Goal: Task Accomplishment & Management: Manage account settings

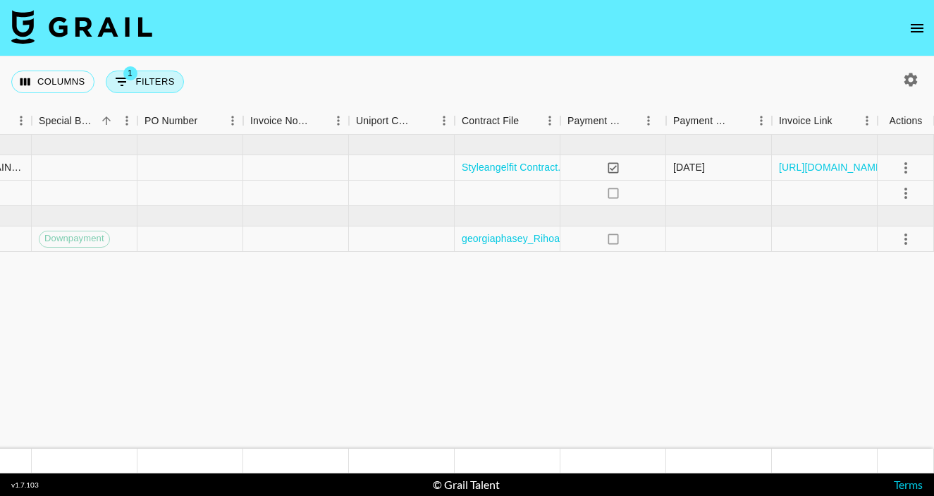
click at [154, 80] on button "1 Filters" at bounding box center [145, 81] width 78 height 23
select select "managerIds"
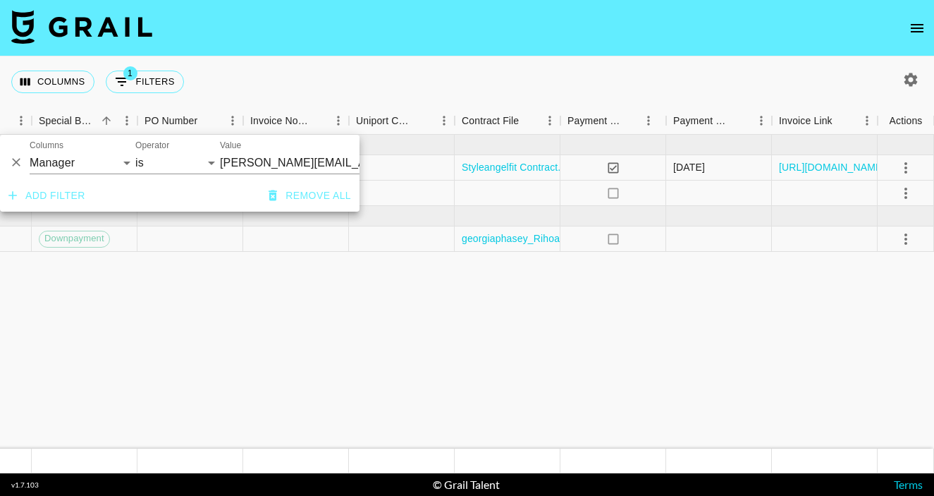
click at [241, 78] on div "Columns 1 Filters + Booking" at bounding box center [467, 81] width 934 height 51
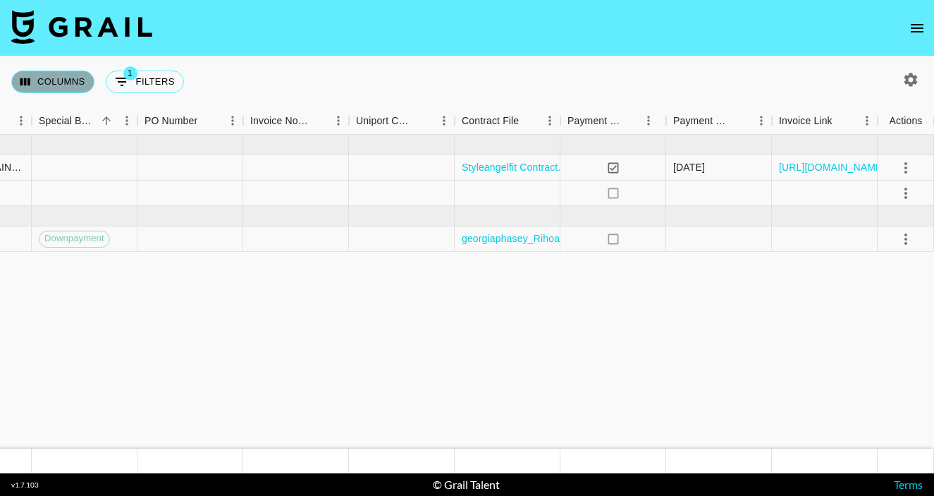
click at [68, 87] on button "Columns" at bounding box center [52, 81] width 83 height 23
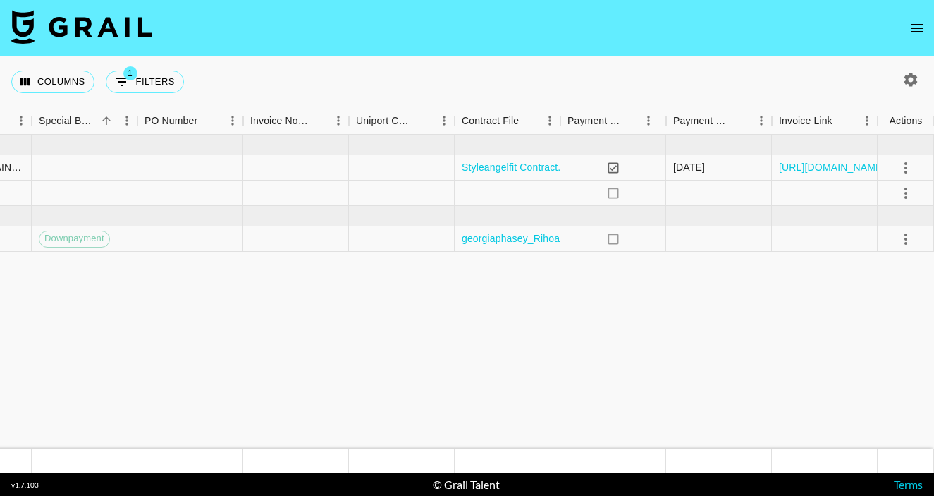
click at [915, 35] on icon "open drawer" at bounding box center [917, 28] width 17 height 17
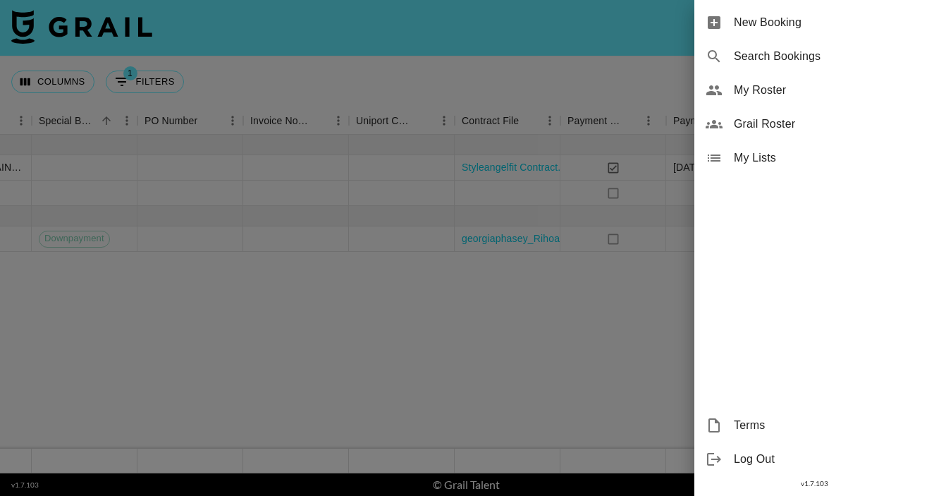
click at [615, 301] on div at bounding box center [467, 248] width 934 height 496
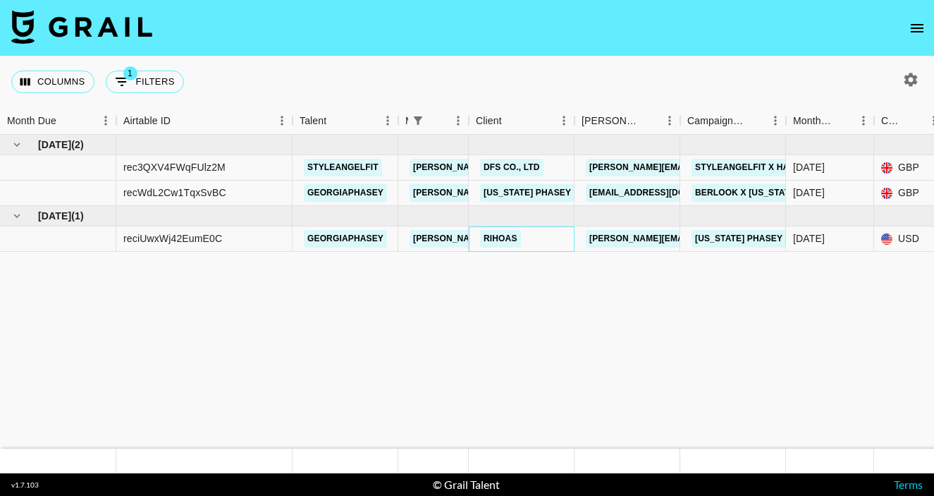
click at [494, 240] on link "Rihoas" at bounding box center [500, 239] width 41 height 18
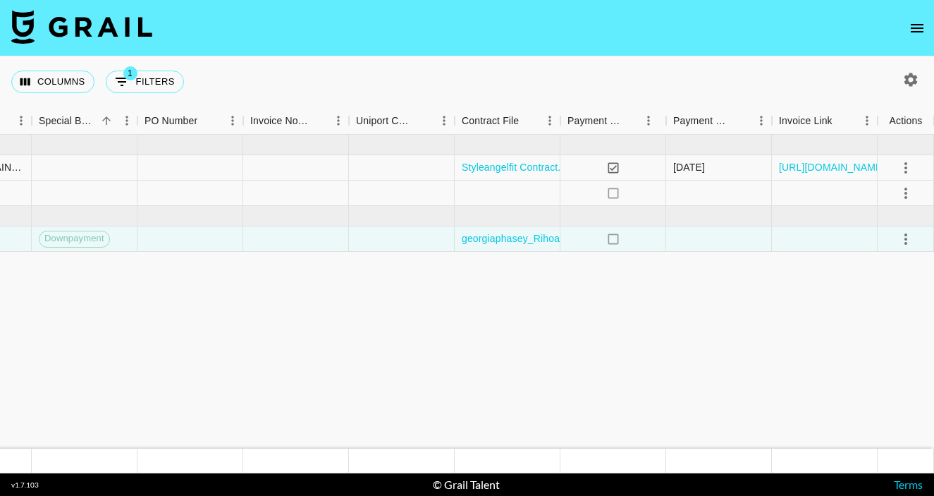
scroll to position [0, 1406]
click at [904, 244] on icon "select merge strategy" at bounding box center [905, 238] width 17 height 17
click at [875, 378] on div "Approve" at bounding box center [875, 370] width 43 height 17
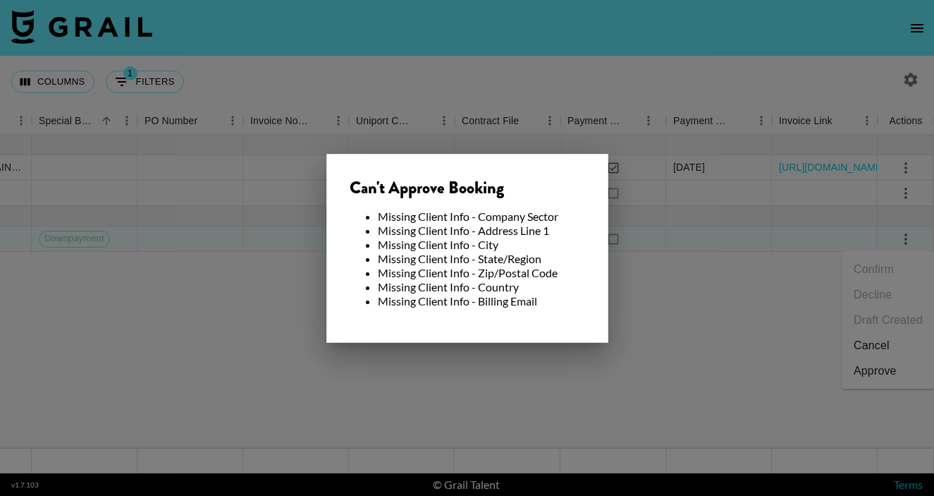
click at [709, 380] on div at bounding box center [467, 248] width 934 height 496
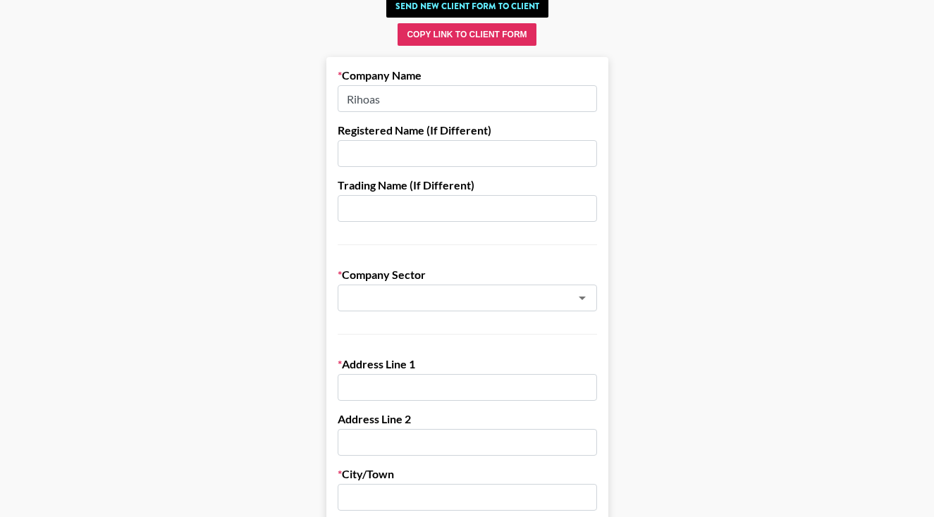
scroll to position [93, 0]
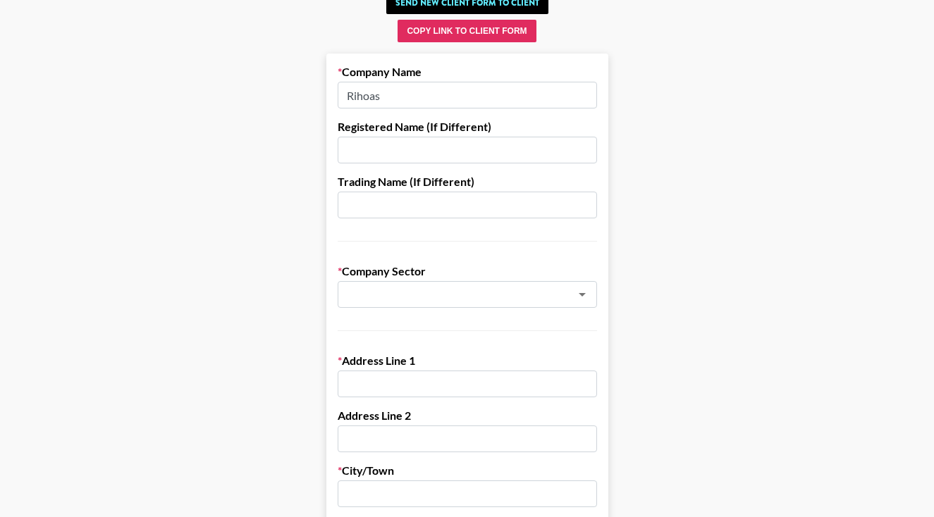
paste input "[STREET_ADDRESS][PERSON_NAME][PERSON_NAME][PERSON_NAME]"
click at [365, 306] on div "​" at bounding box center [467, 294] width 259 height 27
type input "[STREET_ADDRESS][PERSON_NAME][PERSON_NAME][PERSON_NAME]"
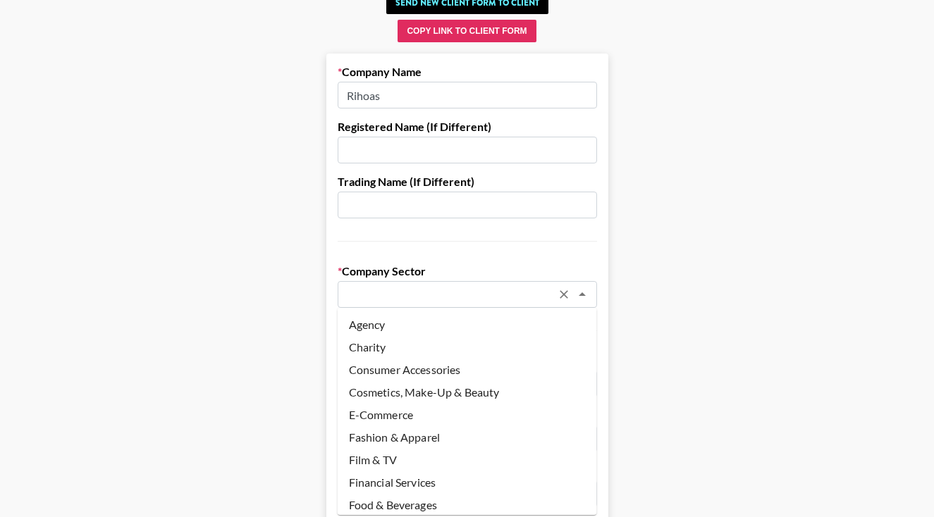
paste input "XIBOR LIMITED"
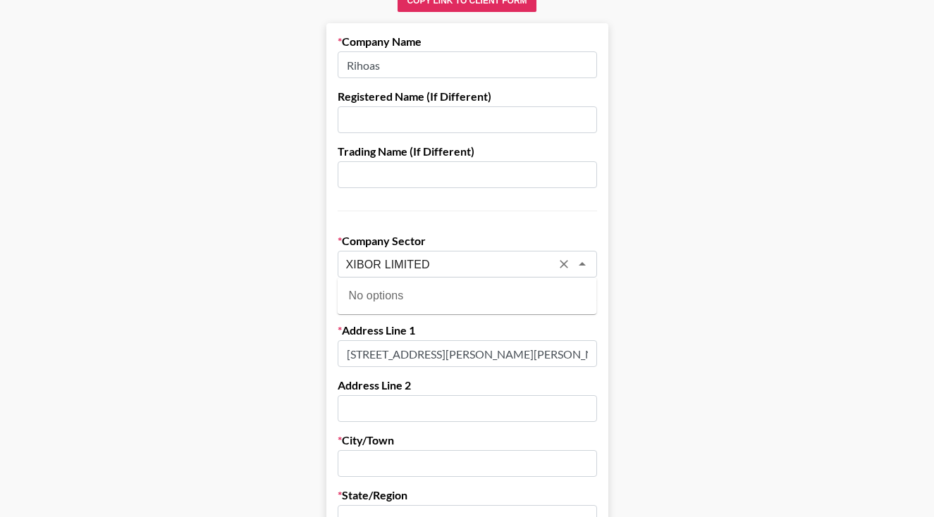
scroll to position [140, 0]
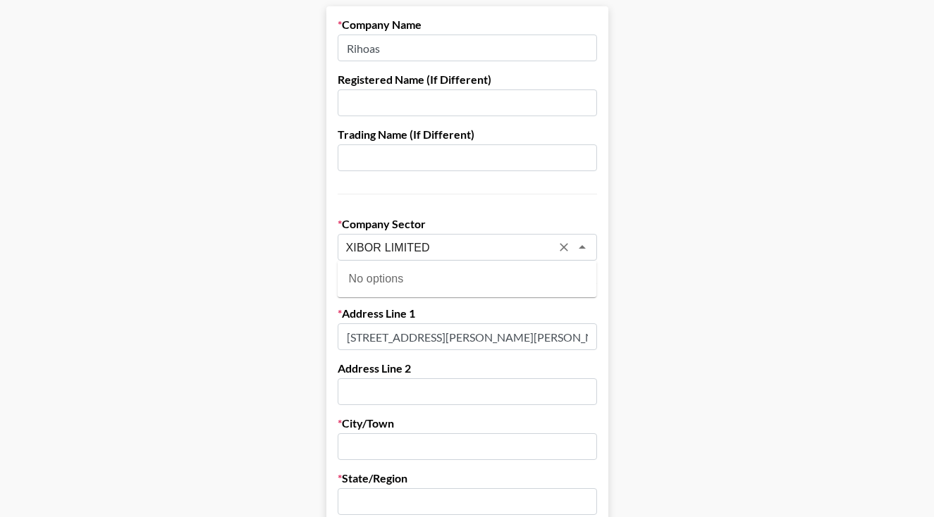
type input "XIBOR LIMITED"
click at [495, 245] on input "text" at bounding box center [448, 248] width 205 height 16
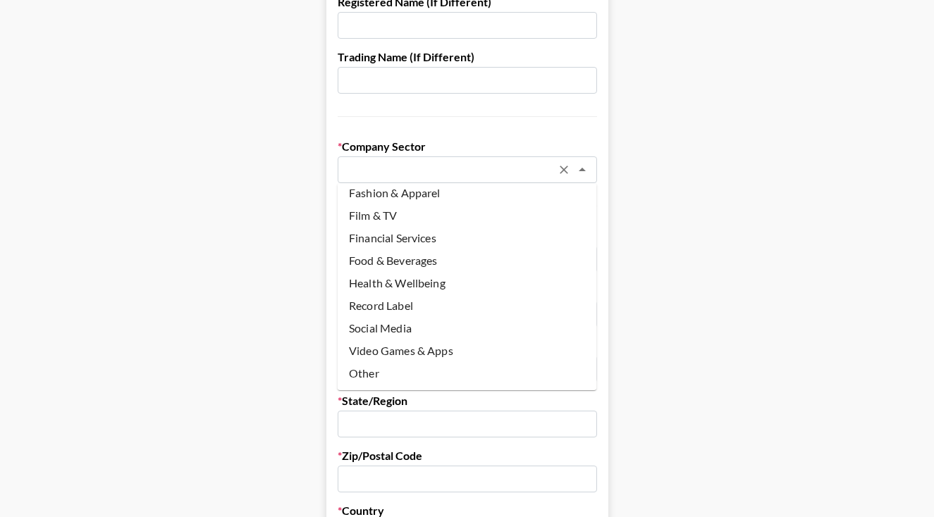
scroll to position [120, 0]
click at [402, 377] on li "Other" at bounding box center [467, 373] width 259 height 23
type input "Other"
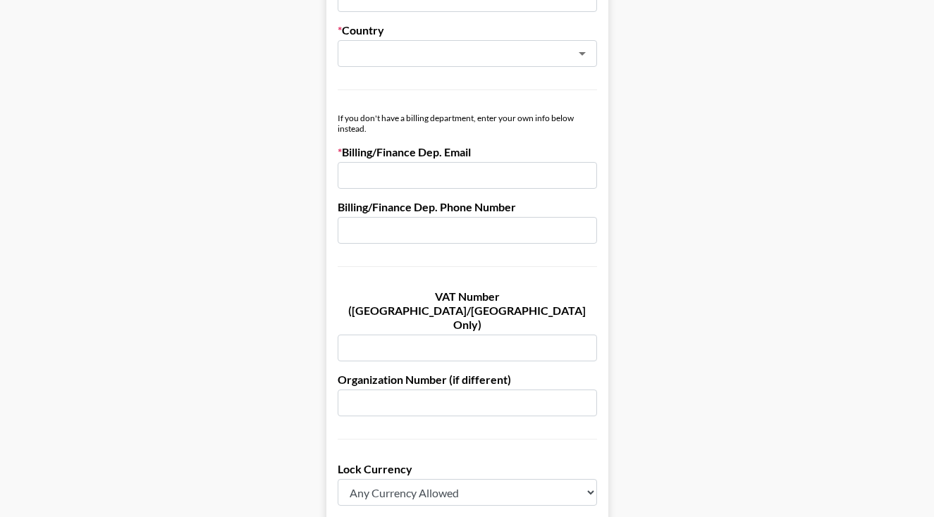
scroll to position [692, 0]
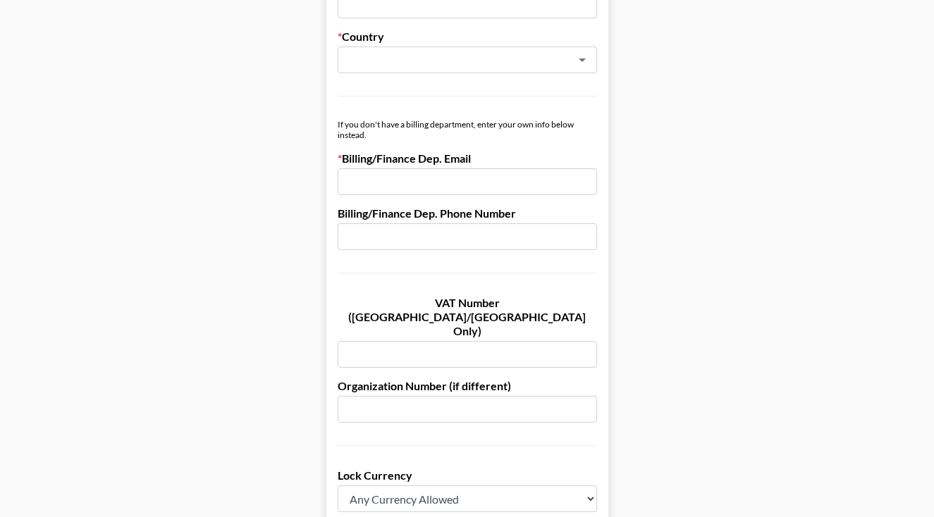
paste input "https://app.grail-talent.com/edit-user/0bXJl1RuPJT9r5m9T7RkMwomanz2"
drag, startPoint x: 362, startPoint y: 185, endPoint x: 799, endPoint y: 199, distance: 437.3
click at [799, 199] on main "Send New Client Form to Client Copy Link to Client Form Company Name Rihoas Reg…" at bounding box center [466, 113] width 911 height 1452
type input "h"
paste input "nancy@rihoas.com"
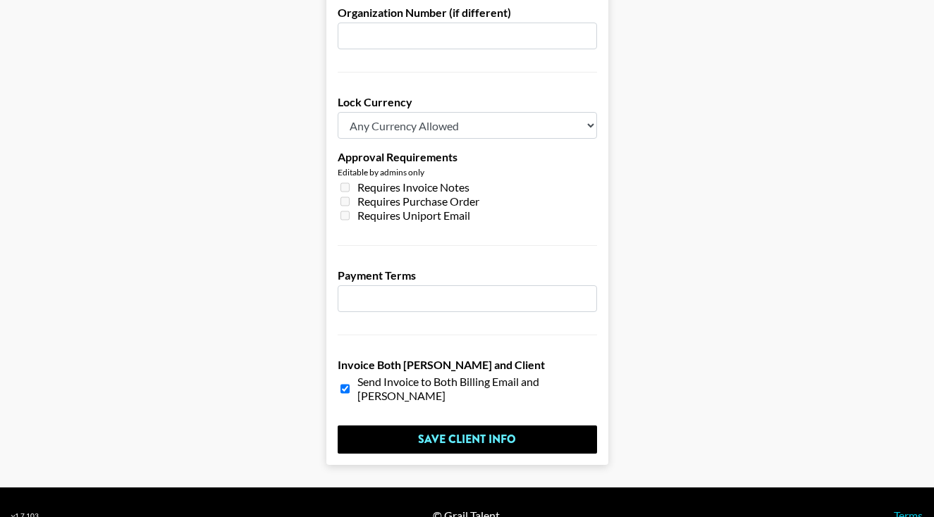
scroll to position [1064, 0]
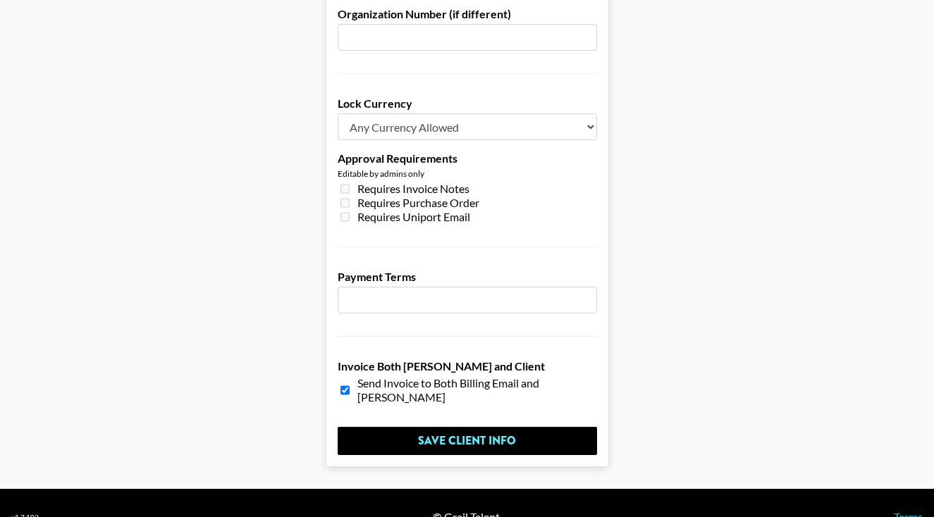
type input "nancy@rihoas.com"
click at [457, 287] on input "number" at bounding box center [467, 300] width 259 height 27
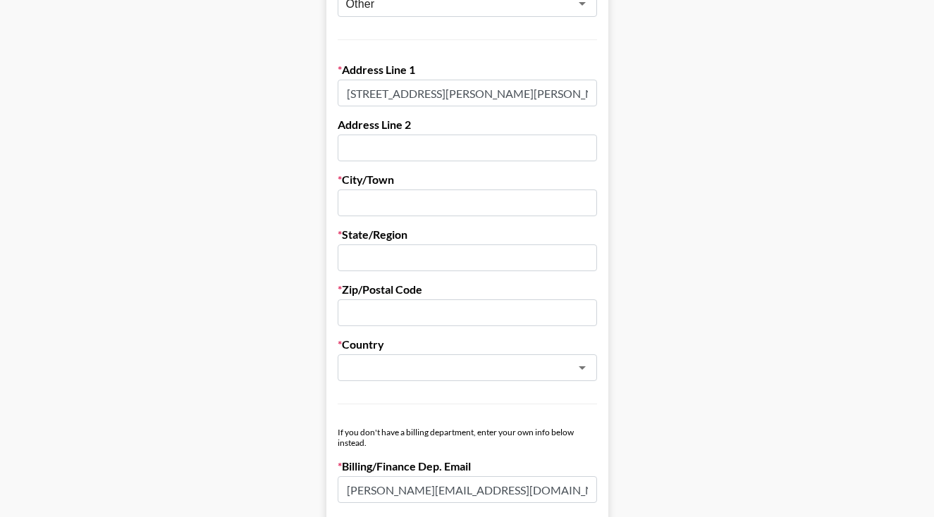
scroll to position [381, 1]
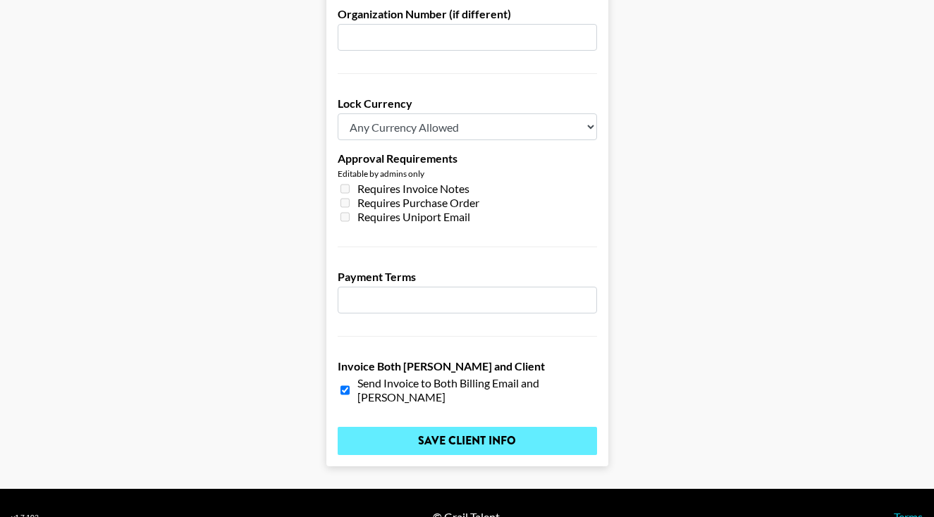
click at [428, 427] on input "Save Client Info" at bounding box center [467, 441] width 259 height 28
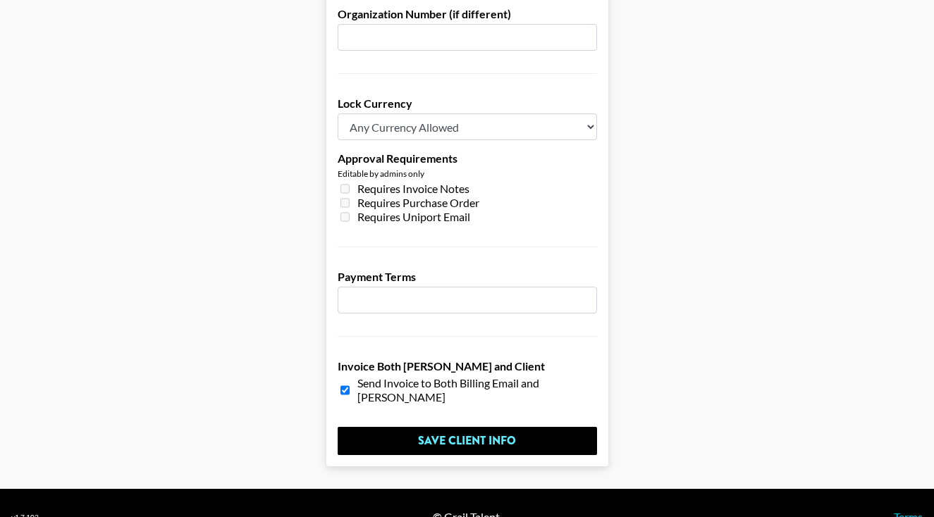
scroll to position [328, 0]
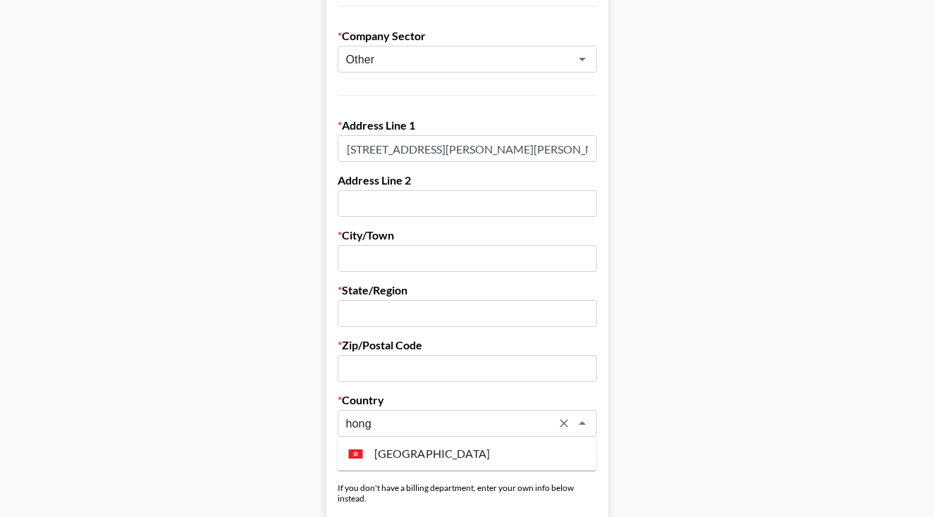
click at [430, 457] on li "Hong Kong" at bounding box center [467, 454] width 259 height 23
type input "Hong Kong"
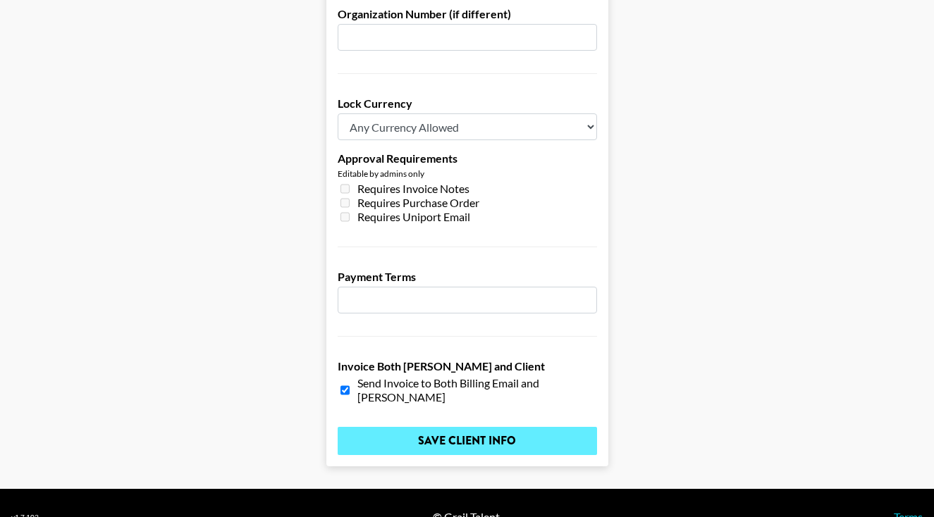
click at [434, 427] on input "Save Client Info" at bounding box center [467, 441] width 259 height 28
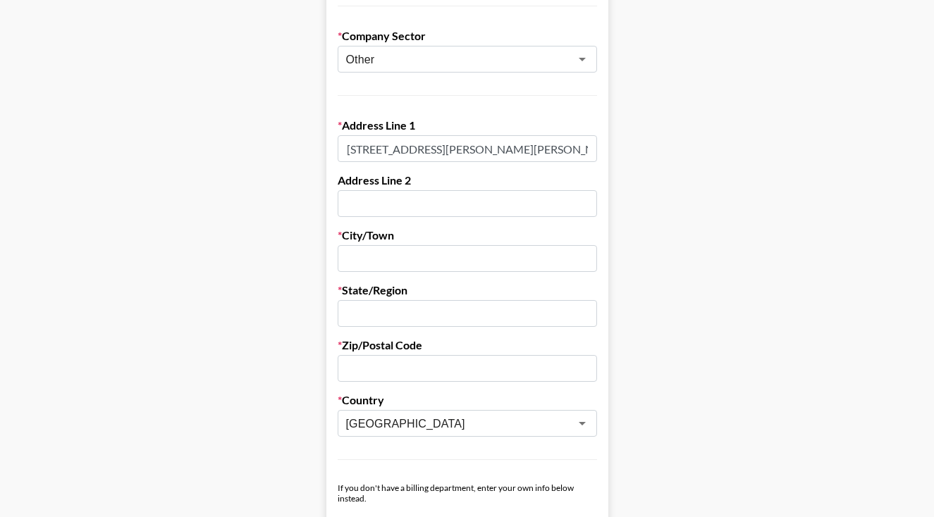
paste input "Kwun Tong"
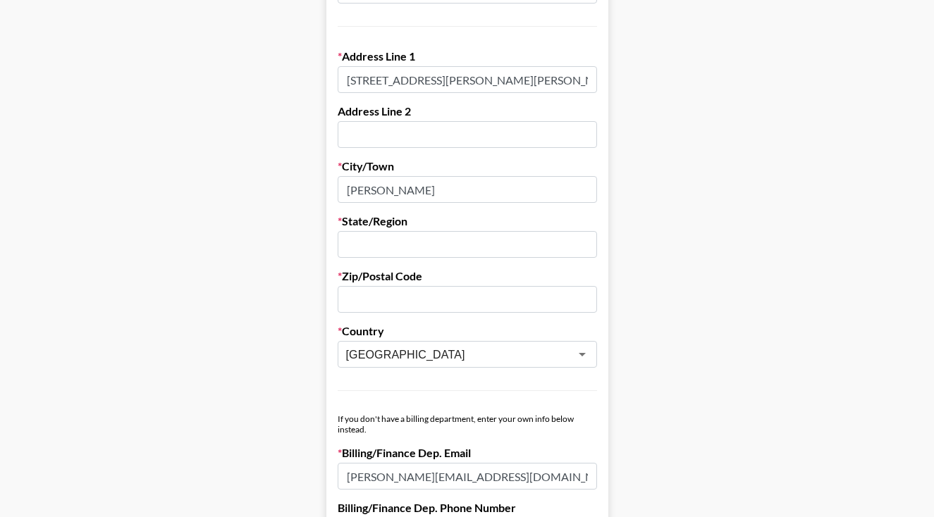
scroll to position [399, 0]
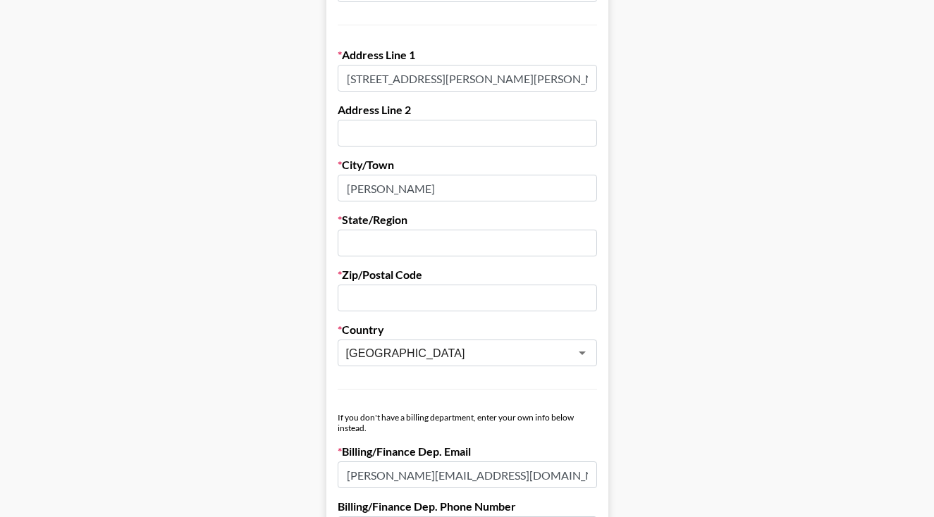
type input "Kwun Tong"
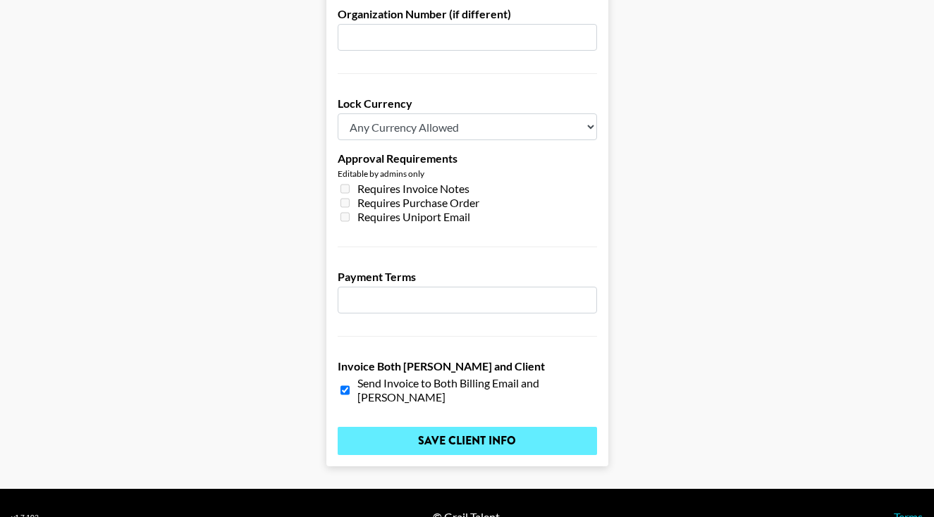
click at [448, 427] on input "Save Client Info" at bounding box center [467, 441] width 259 height 28
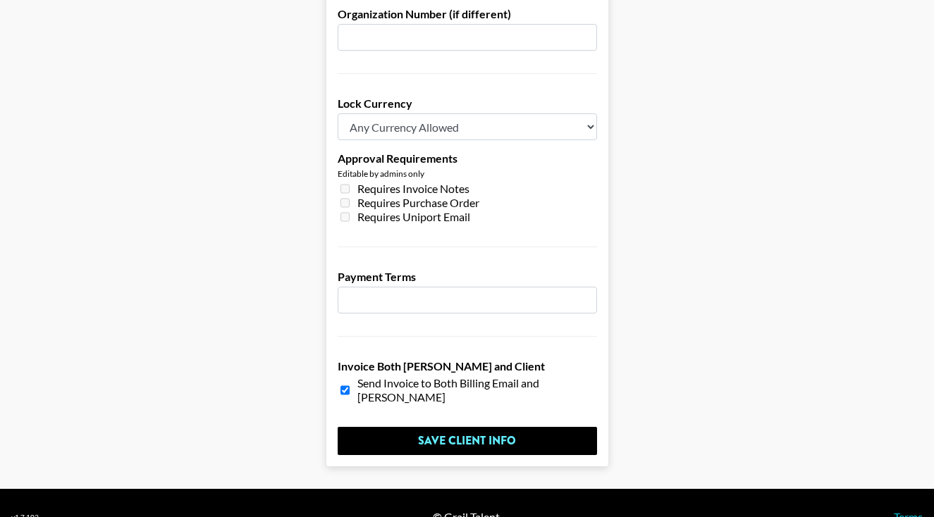
scroll to position [383, 0]
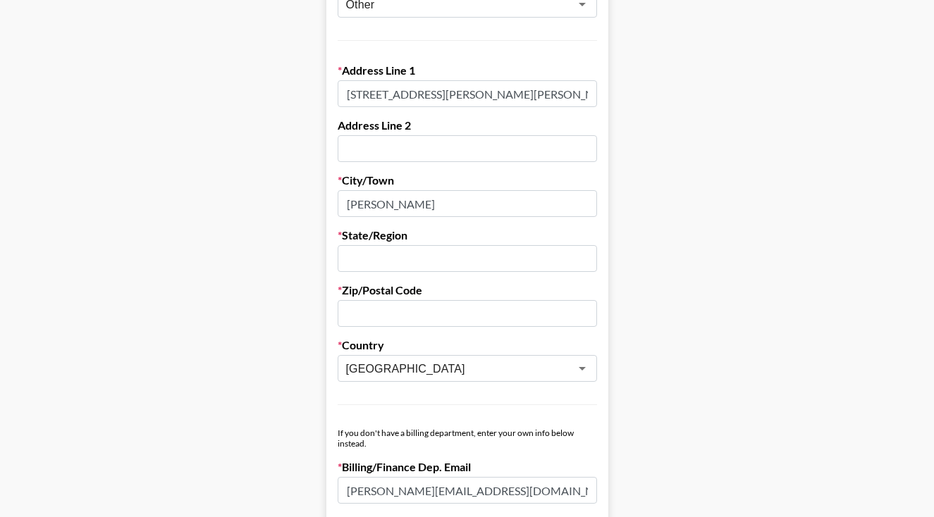
click at [584, 262] on input "text" at bounding box center [467, 258] width 259 height 27
click at [510, 257] on input "text" at bounding box center [467, 258] width 259 height 27
type input "n/a"
click at [345, 261] on input "text" at bounding box center [467, 258] width 259 height 27
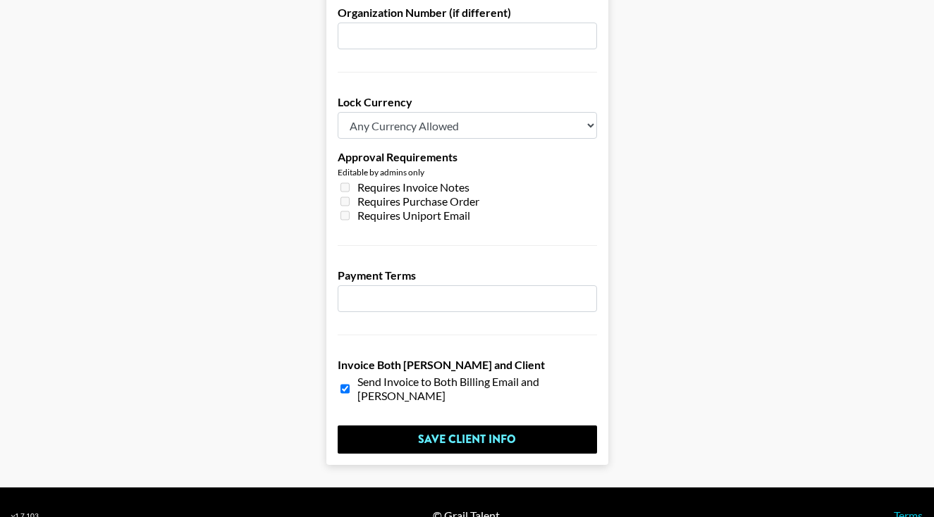
scroll to position [1064, 0]
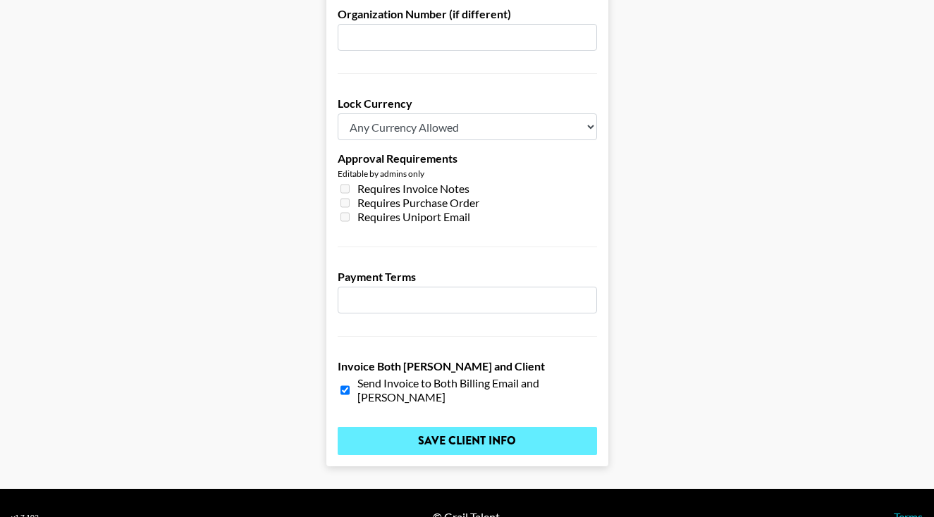
type input "n/a"
click at [402, 427] on input "Save Client Info" at bounding box center [467, 441] width 259 height 28
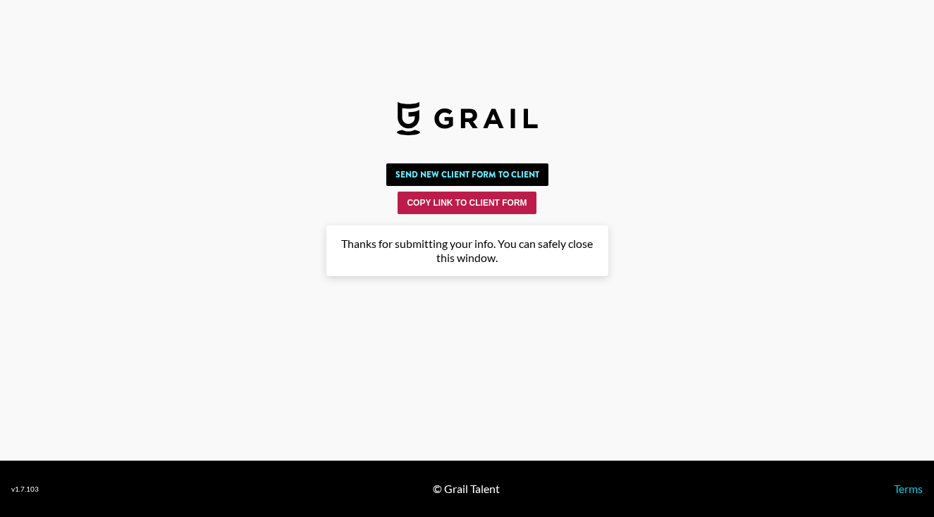
click at [491, 203] on button "Copy Link to Client Form" at bounding box center [467, 203] width 138 height 23
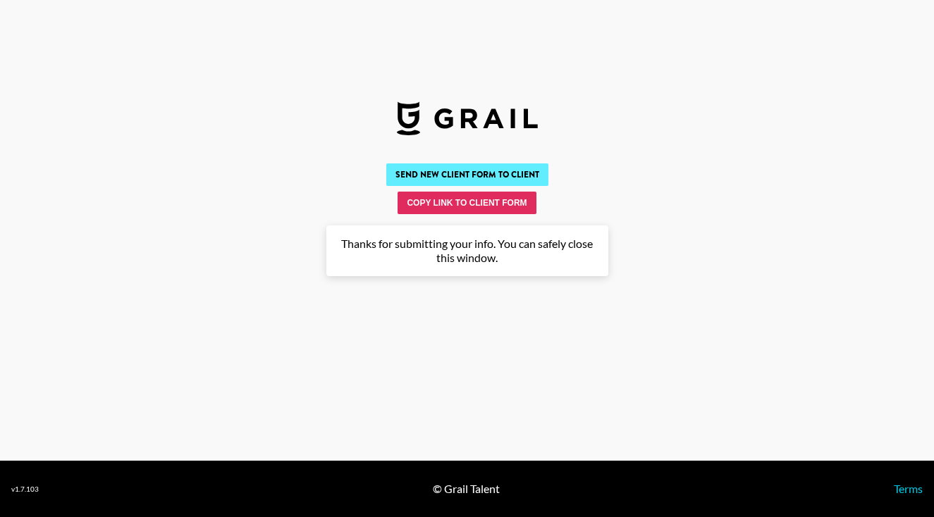
click at [466, 176] on button "Send New Client Form to Client" at bounding box center [467, 175] width 162 height 23
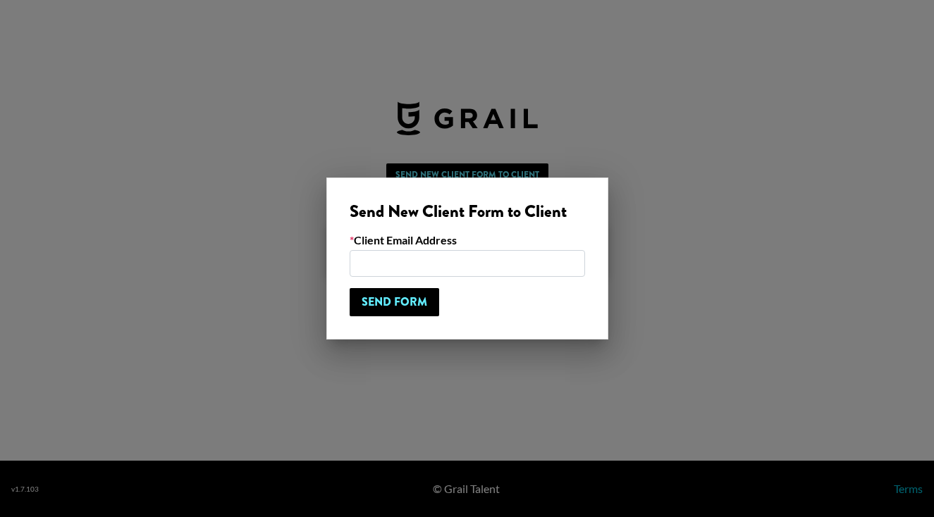
click at [441, 273] on input "email" at bounding box center [467, 263] width 235 height 27
type input "Nancy@rihoas.com"
drag, startPoint x: 467, startPoint y: 262, endPoint x: 319, endPoint y: 254, distance: 148.9
click at [319, 254] on div "Send New Client Form to Client Client Email Address Nancy@rihoas.com Send Form" at bounding box center [467, 258] width 934 height 517
paste input "nancy@rihoas.com"
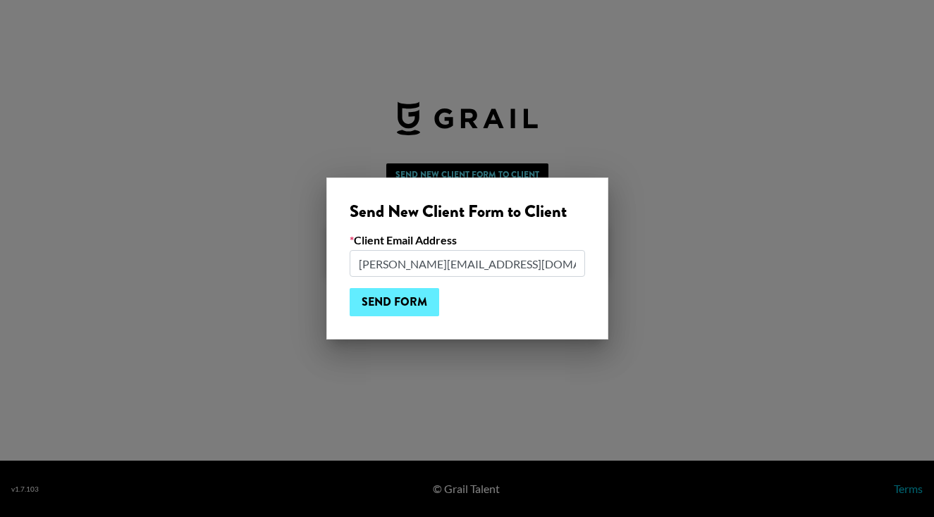
type input "nancy@rihoas.com"
click at [426, 305] on input "Send Form" at bounding box center [395, 302] width 90 height 28
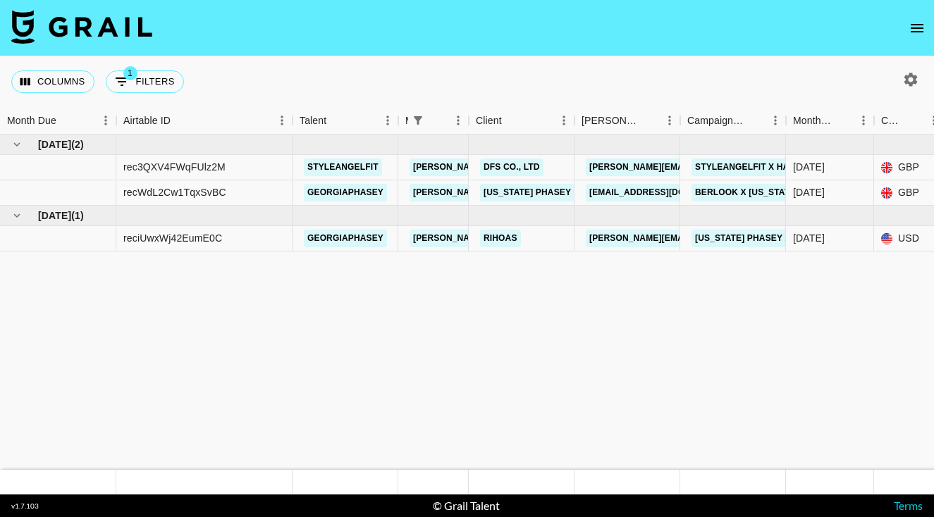
click at [918, 24] on icon "open drawer" at bounding box center [917, 28] width 13 height 8
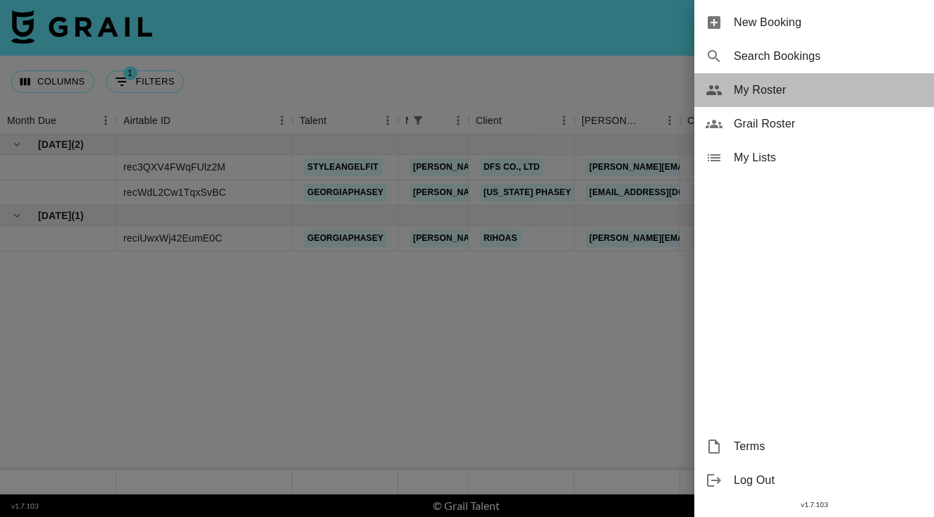
click at [781, 91] on span "My Roster" at bounding box center [828, 90] width 189 height 17
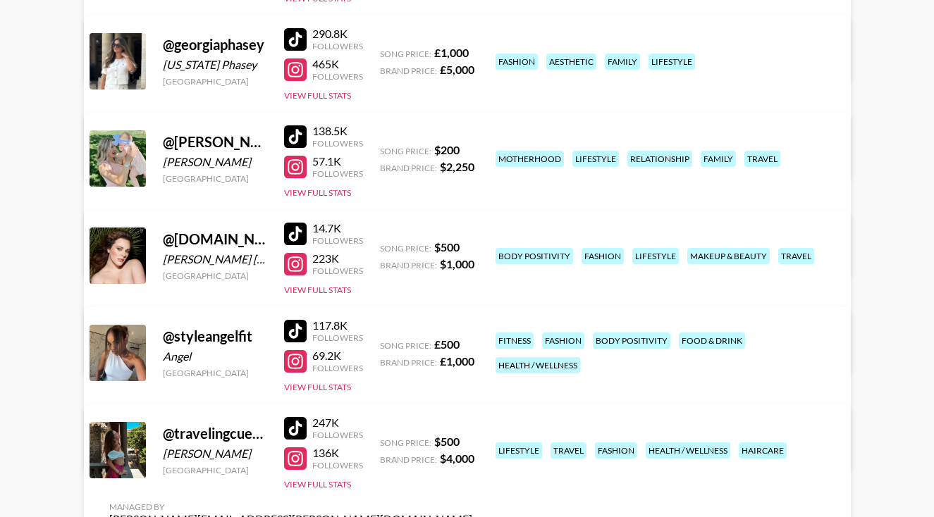
scroll to position [336, 0]
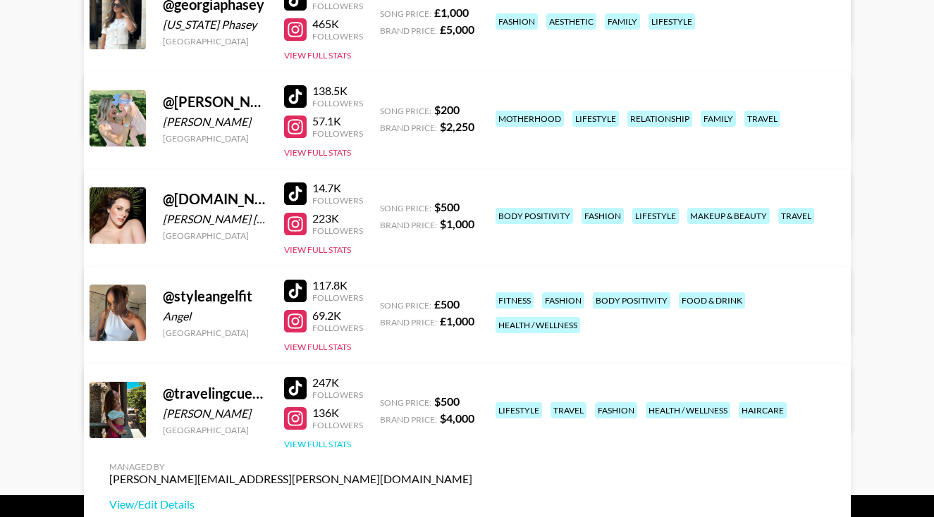
click at [302, 448] on button "View Full Stats" at bounding box center [317, 444] width 67 height 11
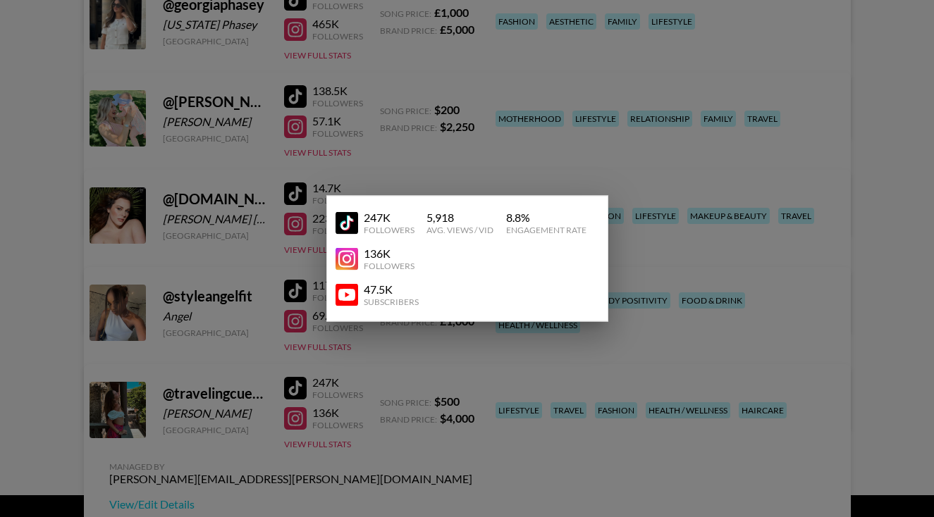
click at [646, 353] on div at bounding box center [467, 258] width 934 height 517
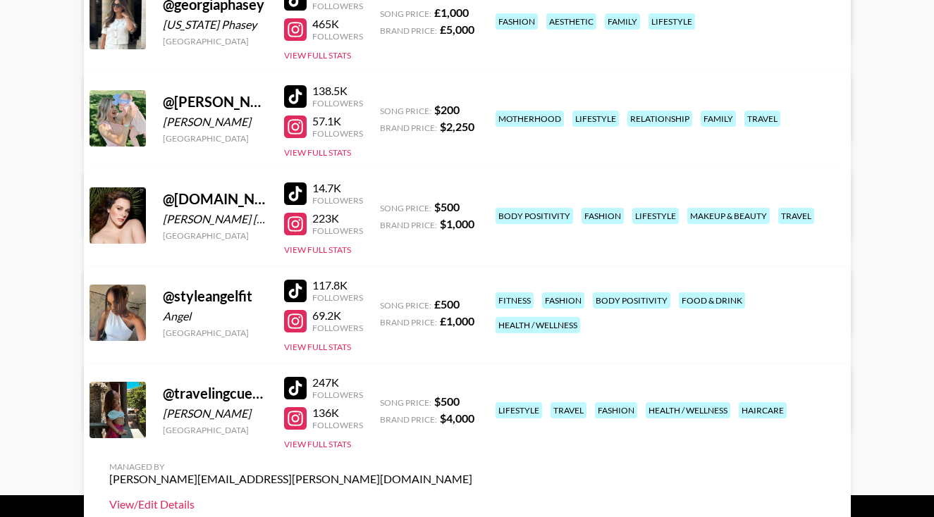
click at [472, 498] on link "View/Edit Details" at bounding box center [290, 505] width 363 height 14
click at [326, 343] on button "View Full Stats" at bounding box center [317, 347] width 67 height 11
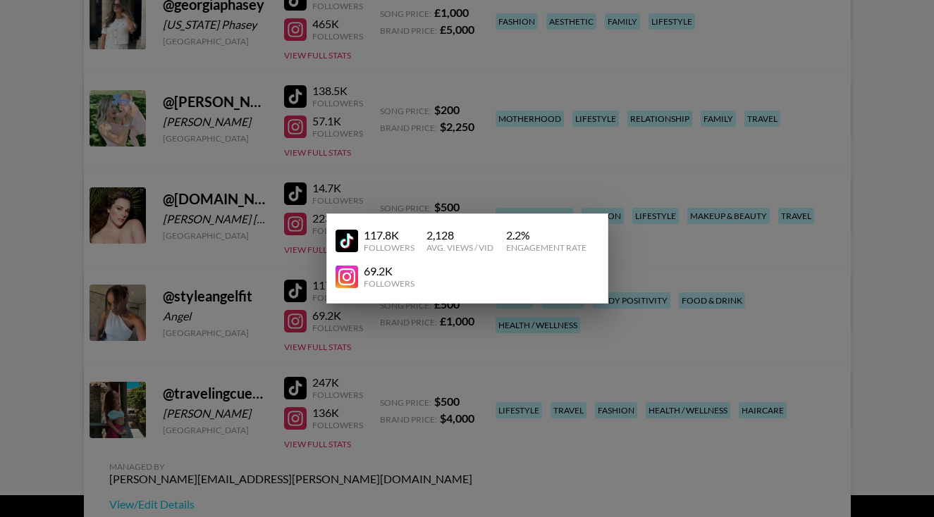
click at [644, 318] on div at bounding box center [467, 258] width 934 height 517
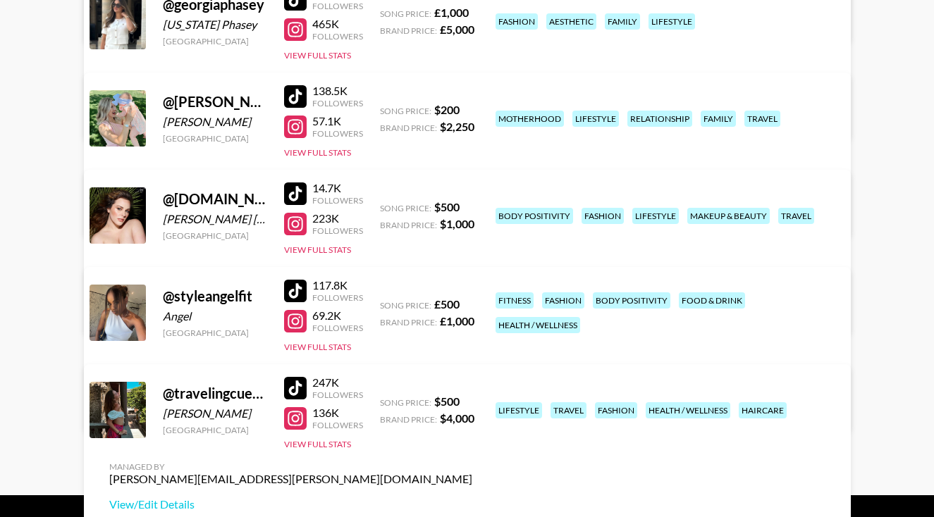
click at [472, 400] on link "View/Edit Details" at bounding box center [290, 407] width 363 height 14
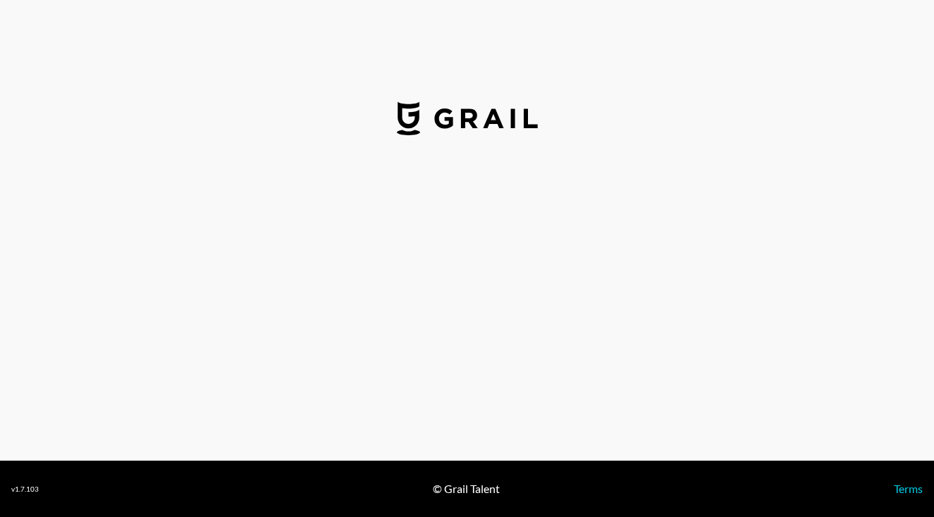
select select "USD"
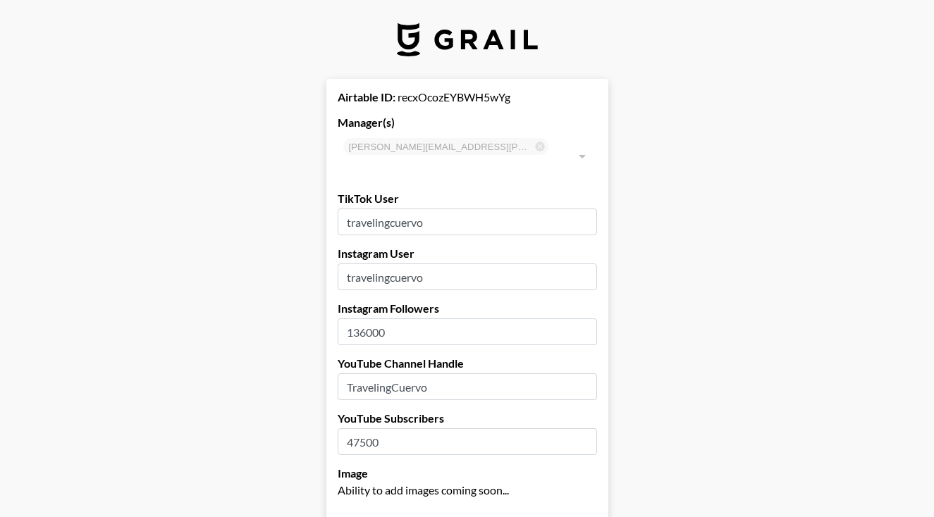
type input "[GEOGRAPHIC_DATA]"
drag, startPoint x: 462, startPoint y: 197, endPoint x: 307, endPoint y: 190, distance: 155.3
paste input "valeriaaa.cuervo"
type input "valeriaaa.cuervo"
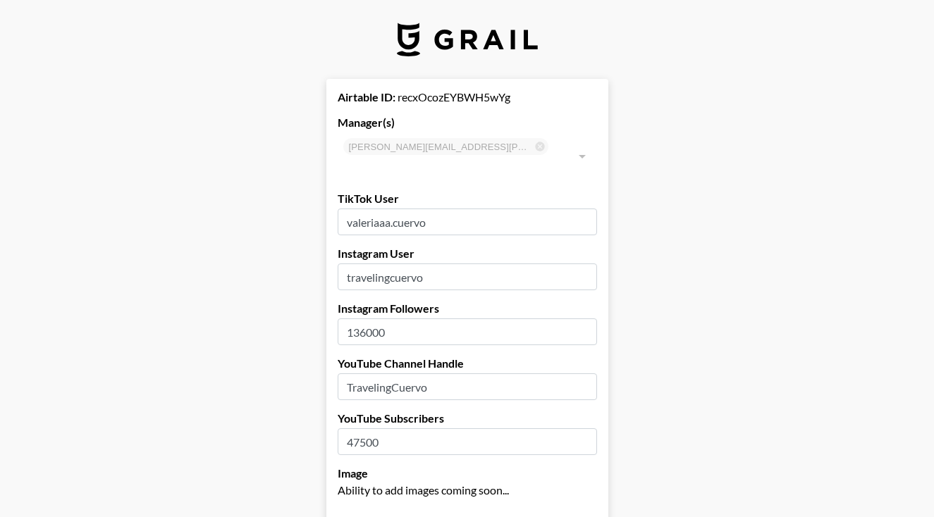
drag, startPoint x: 443, startPoint y: 265, endPoint x: 336, endPoint y: 262, distance: 107.9
paste input "valeriaaa.cuervo"
type input "valeriaaa.cuervo"
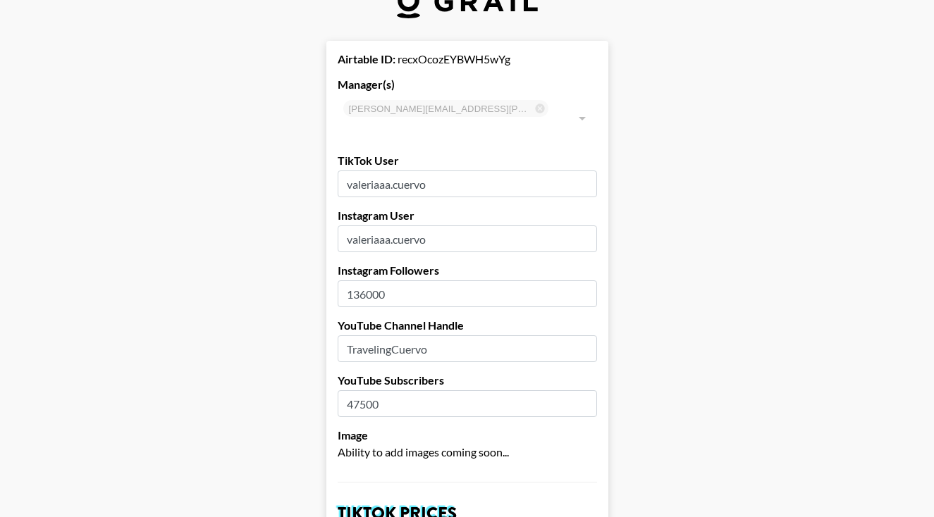
scroll to position [39, 0]
drag, startPoint x: 445, startPoint y: 327, endPoint x: 336, endPoint y: 324, distance: 109.3
paste input "travelingcuervo721"
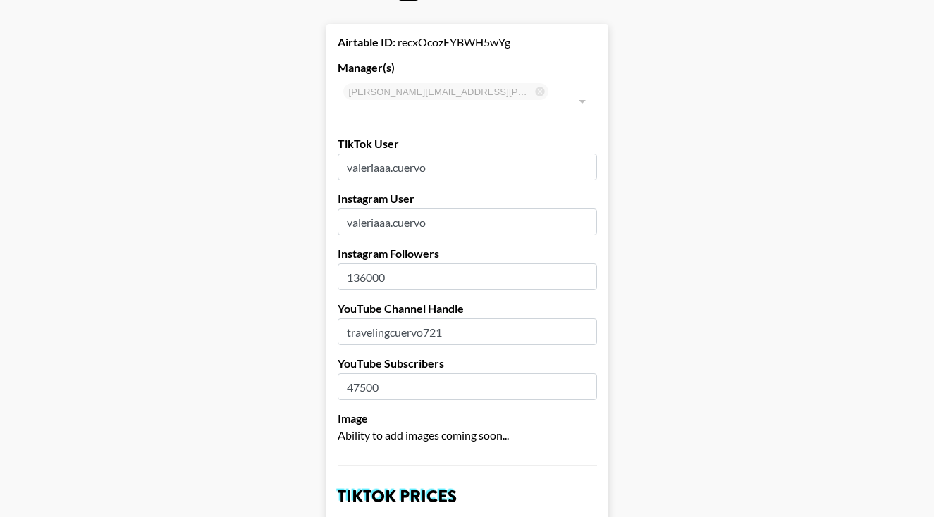
scroll to position [59, 0]
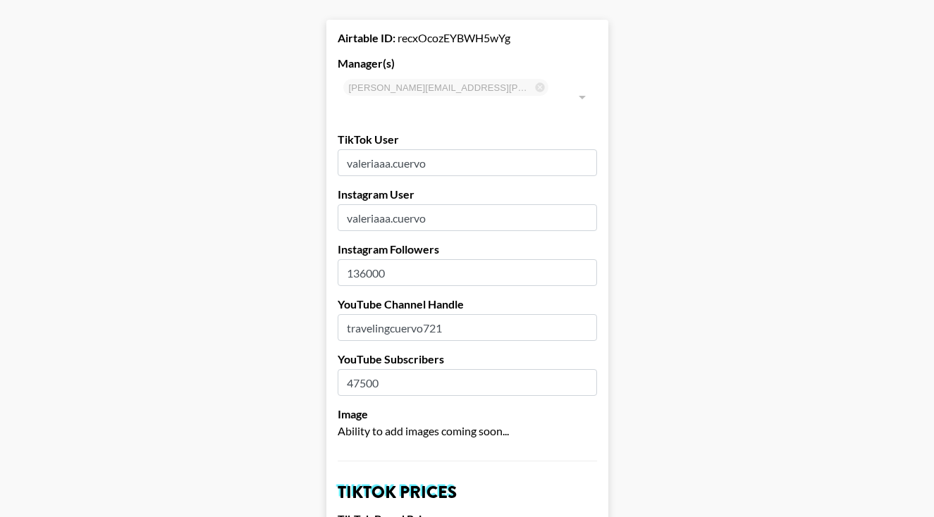
type input "travelingcuervo721"
click at [366, 369] on input "47500" at bounding box center [467, 382] width 259 height 27
type input "47800"
click at [461, 407] on label "Image" at bounding box center [467, 414] width 259 height 14
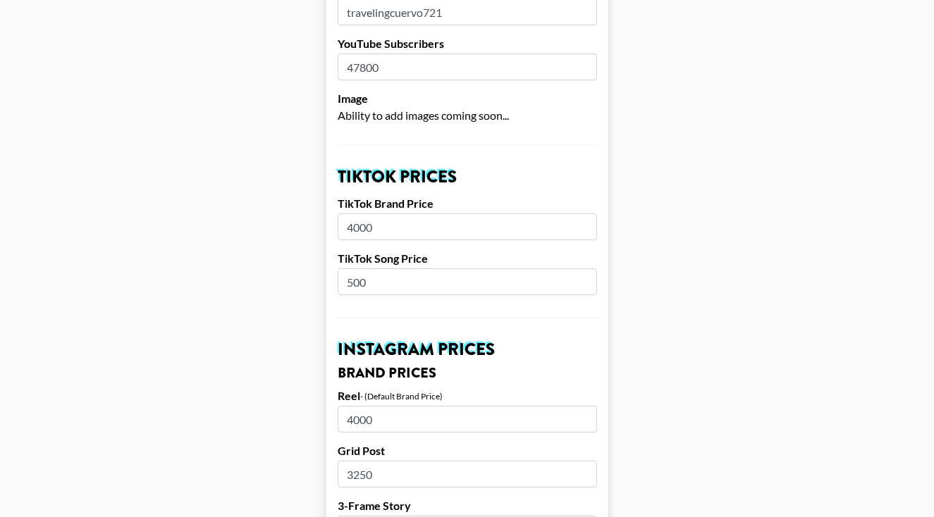
scroll to position [376, 0]
click at [352, 213] on input "4000" at bounding box center [467, 226] width 259 height 27
type input "3500"
click at [358, 268] on input "500" at bounding box center [467, 281] width 259 height 27
click at [357, 268] on input "500" at bounding box center [467, 281] width 259 height 27
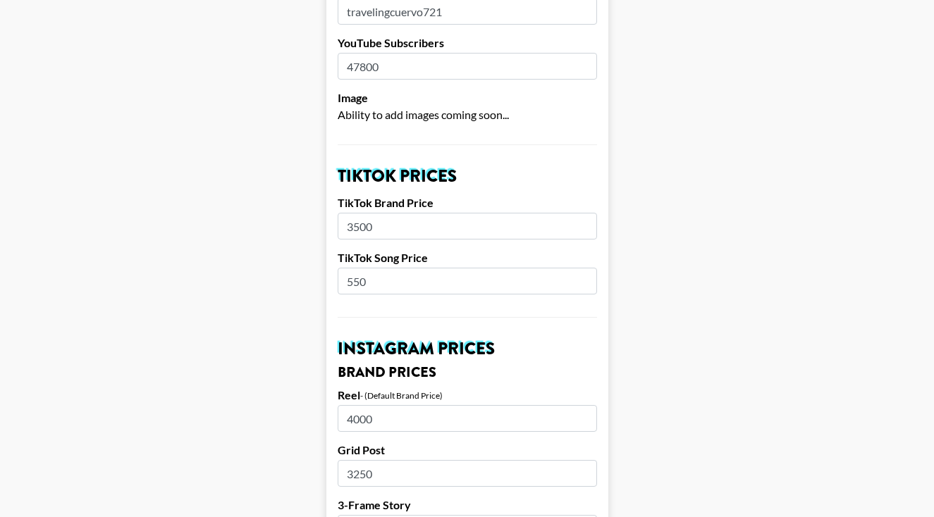
type input "550"
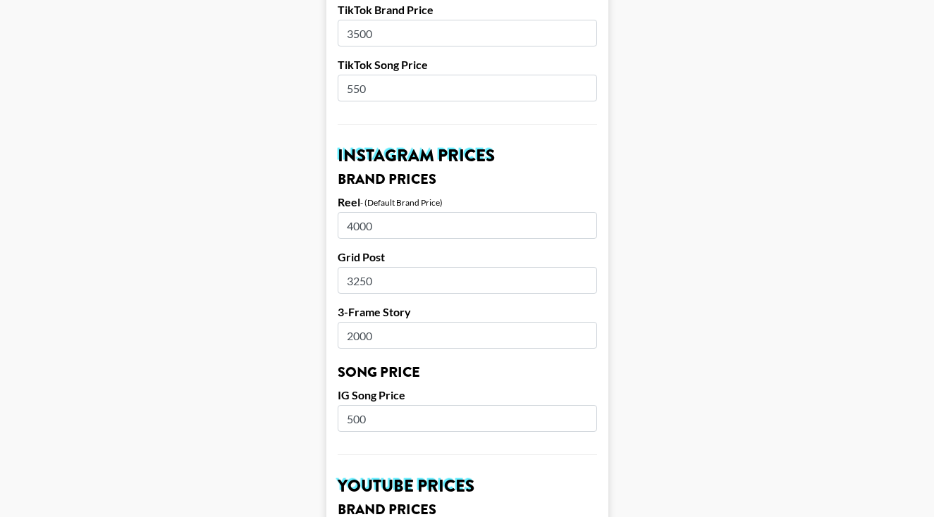
scroll to position [571, 0]
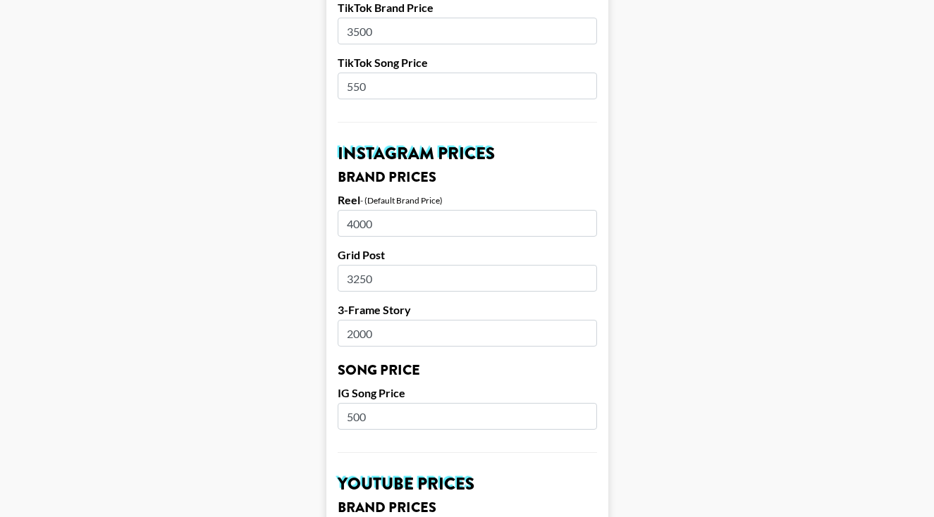
click at [357, 403] on input "500" at bounding box center [467, 416] width 259 height 27
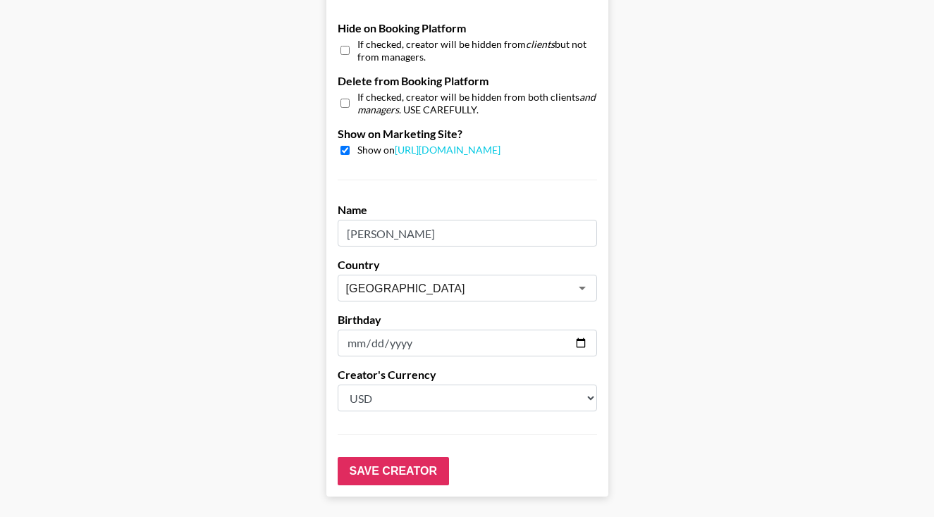
scroll to position [1373, 0]
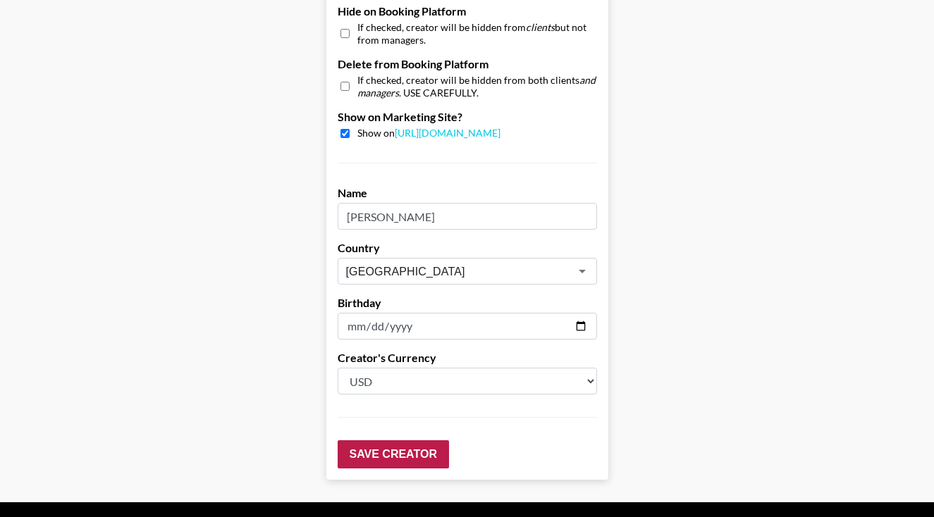
type input "550"
click at [376, 441] on input "Save Creator" at bounding box center [393, 455] width 111 height 28
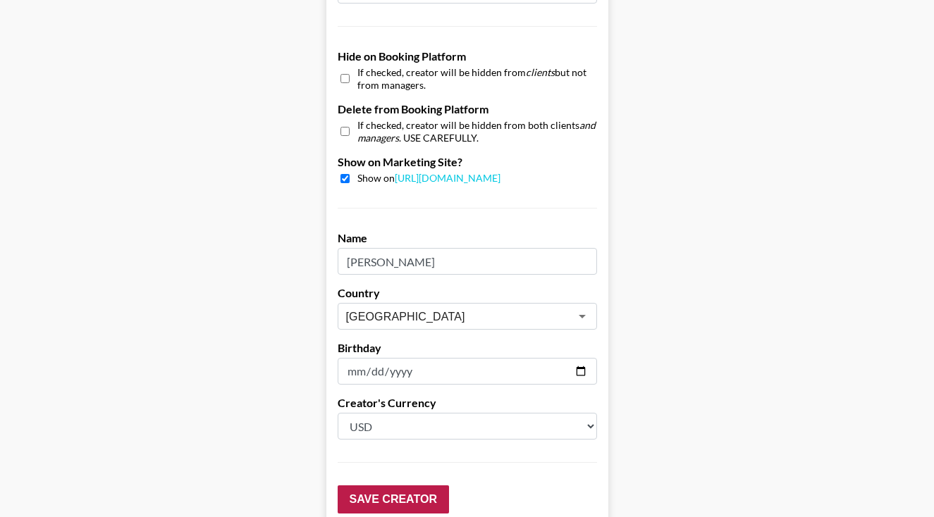
click at [376, 486] on input "Save Creator" at bounding box center [393, 500] width 111 height 28
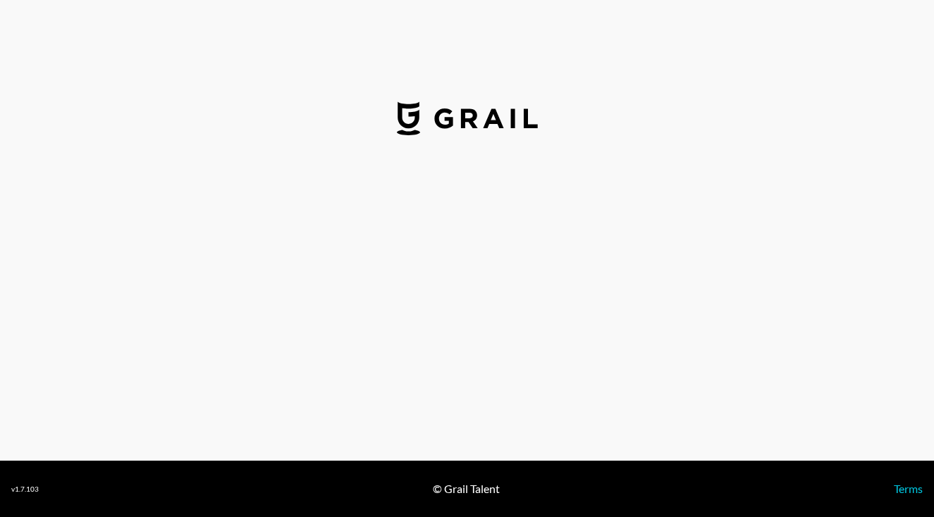
select select "GBP"
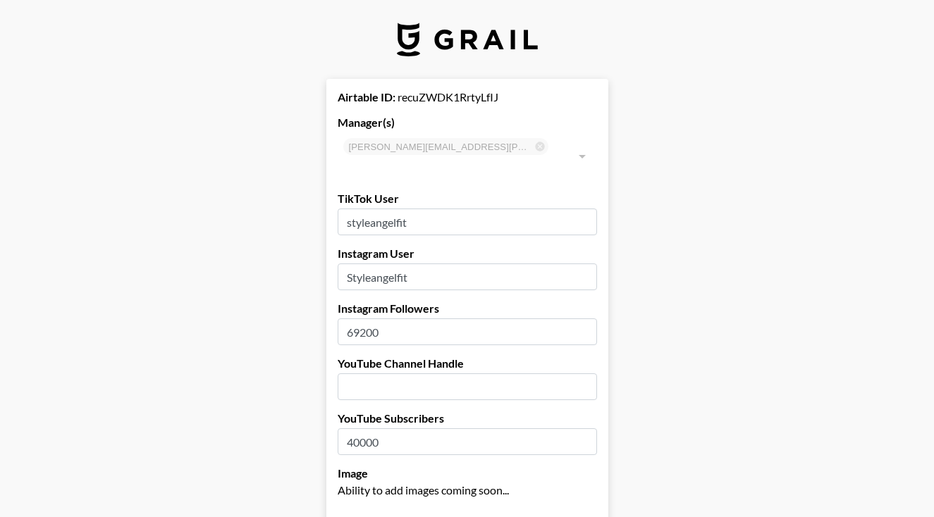
type input "[GEOGRAPHIC_DATA]"
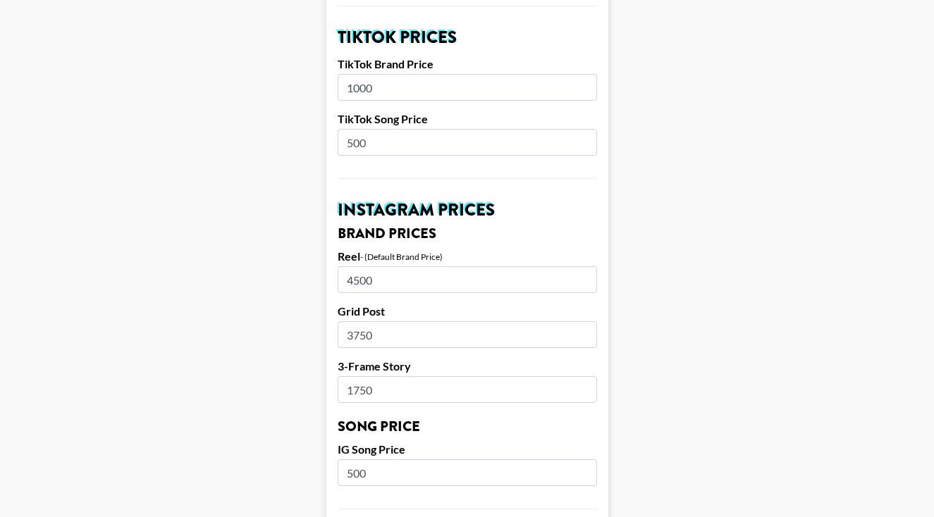
scroll to position [590, 0]
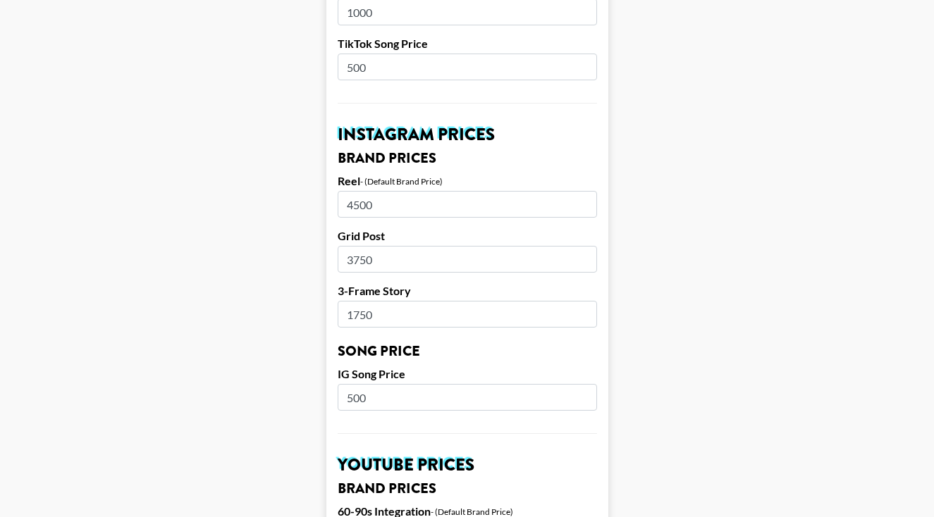
click at [352, 191] on input "4500" at bounding box center [467, 204] width 259 height 27
type input "3500"
click at [352, 246] on input "3750" at bounding box center [467, 259] width 259 height 27
type input "2750"
click at [357, 304] on input "1750" at bounding box center [467, 314] width 259 height 27
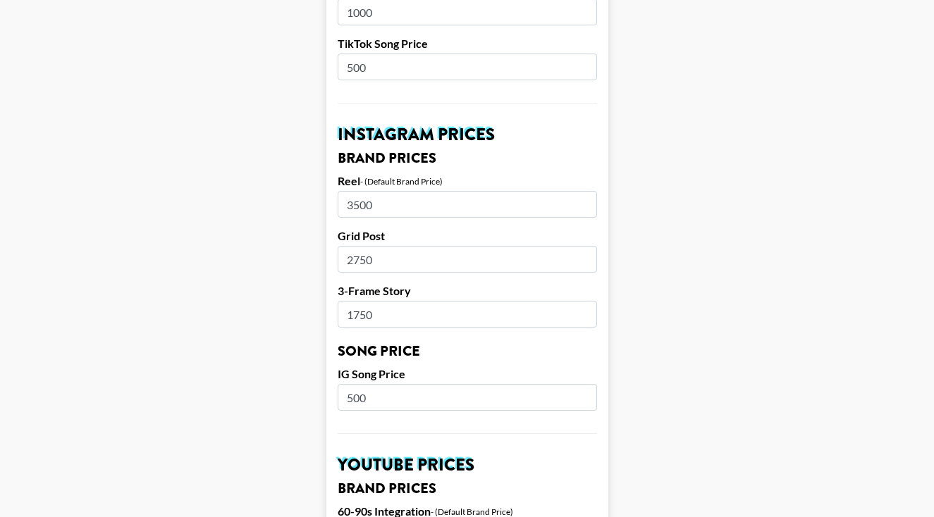
click at [357, 301] on input "1750" at bounding box center [467, 314] width 259 height 27
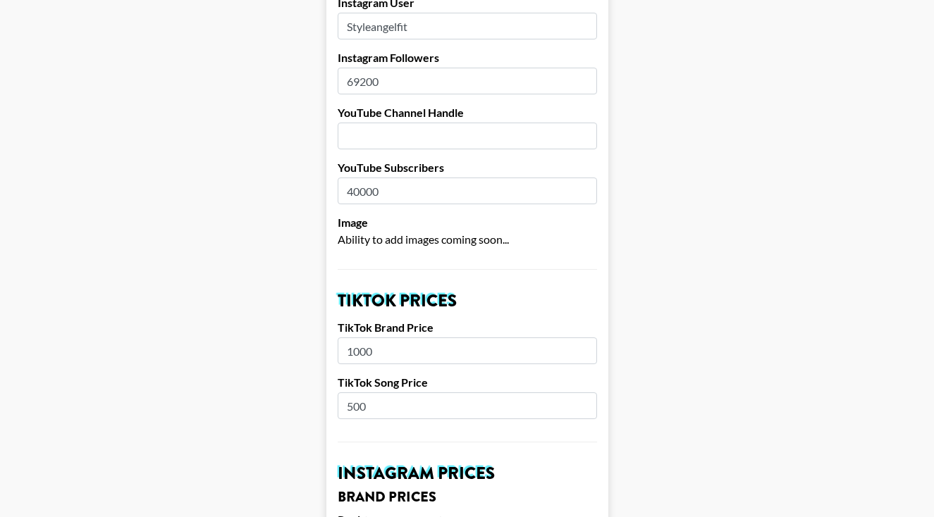
scroll to position [254, 0]
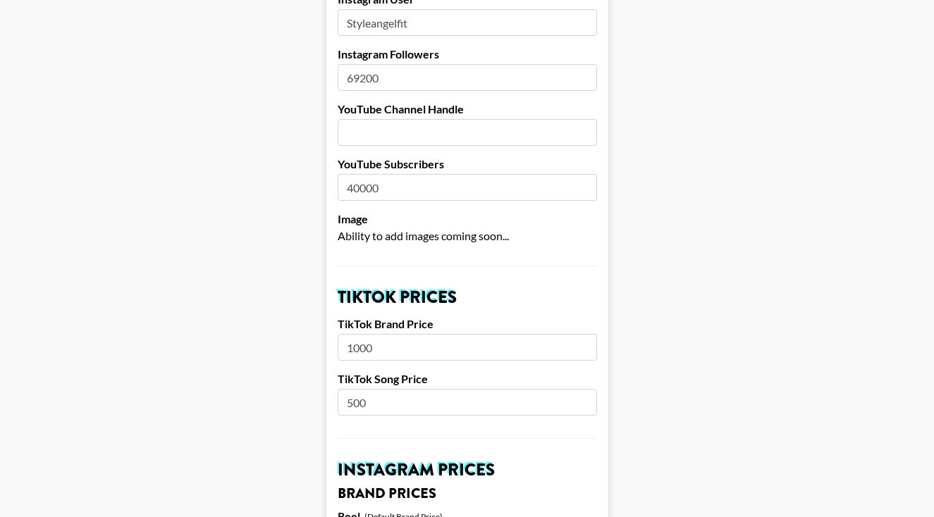
type input "1500"
click at [352, 334] on input "1000" at bounding box center [467, 347] width 259 height 27
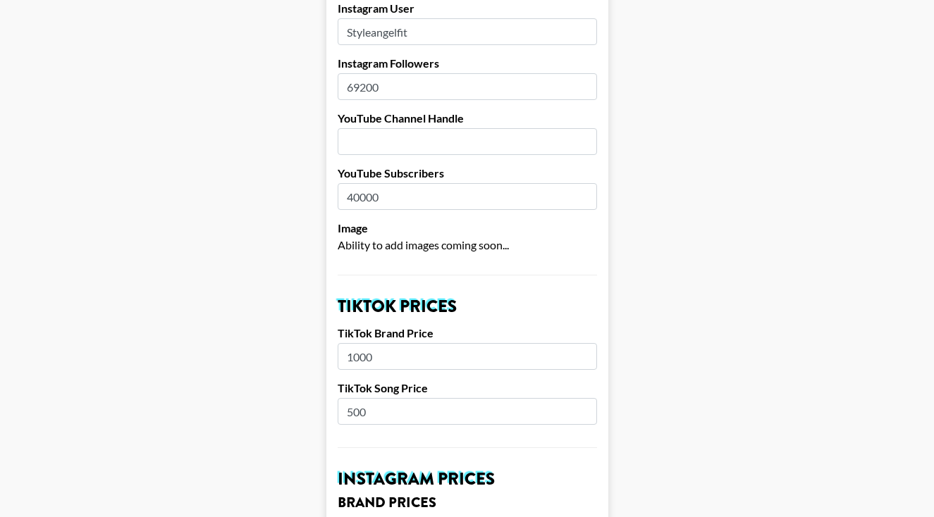
scroll to position [250, 0]
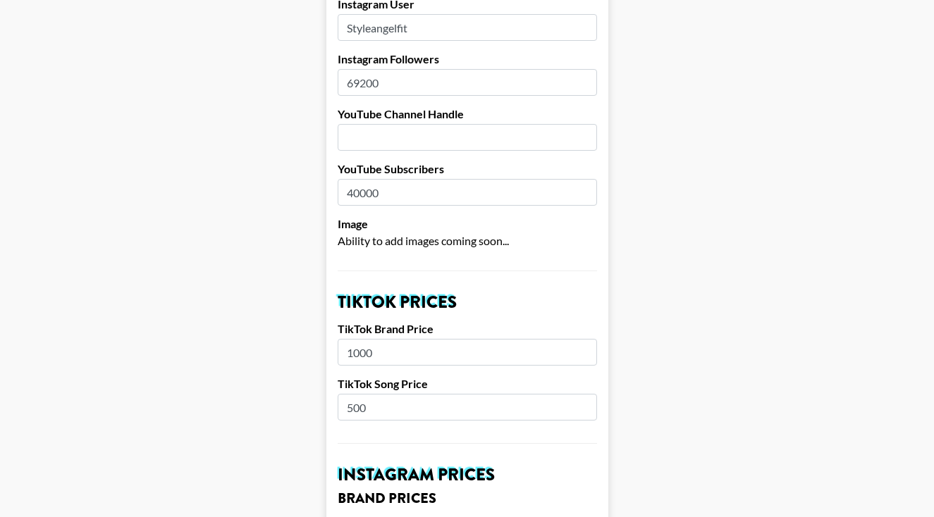
click at [352, 339] on input "1000" at bounding box center [467, 352] width 259 height 27
click at [357, 339] on input "1000" at bounding box center [467, 352] width 259 height 27
type input "1500"
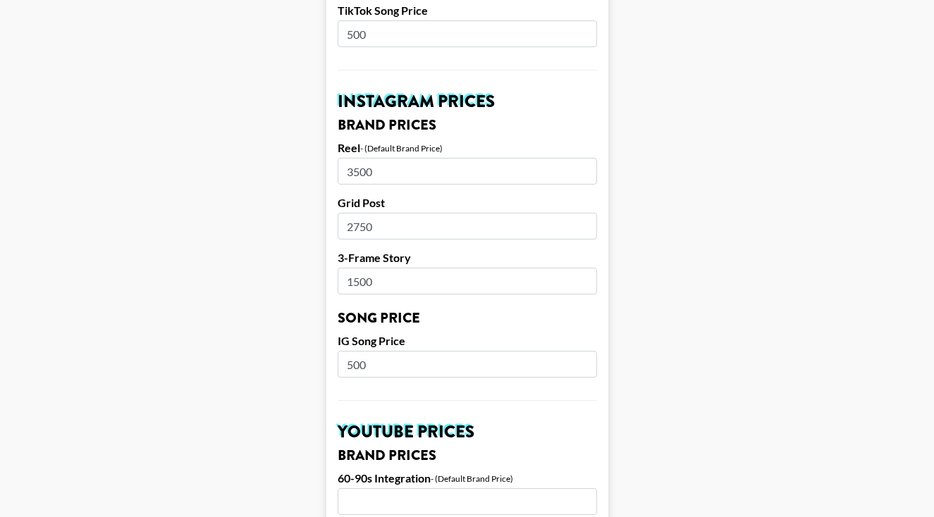
scroll to position [539, 0]
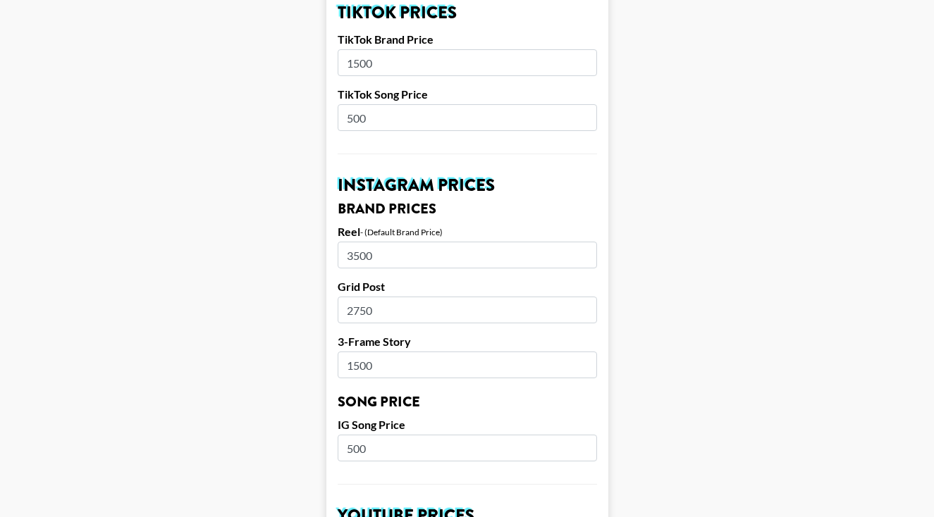
click at [357, 242] on input "3500" at bounding box center [467, 255] width 259 height 27
type input "3000"
click at [357, 297] on input "2750" at bounding box center [467, 310] width 259 height 27
type input "2500"
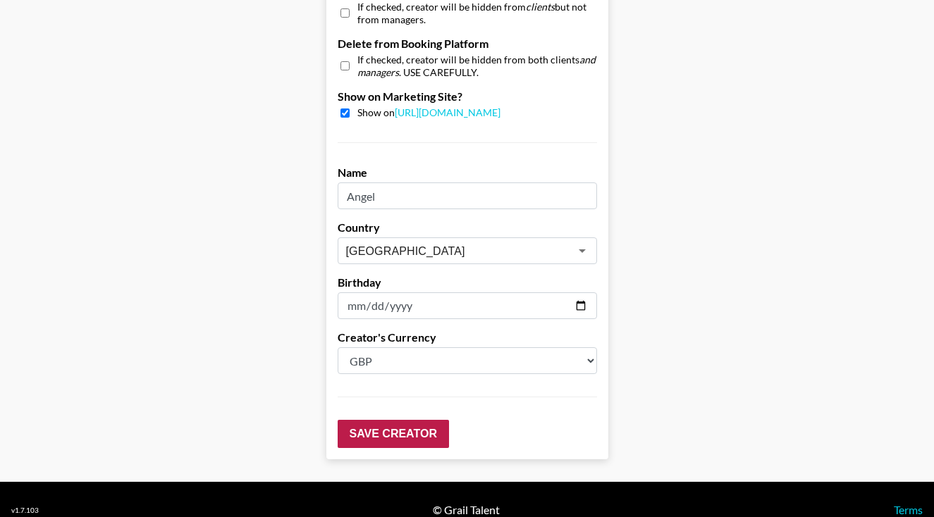
scroll to position [1393, 0]
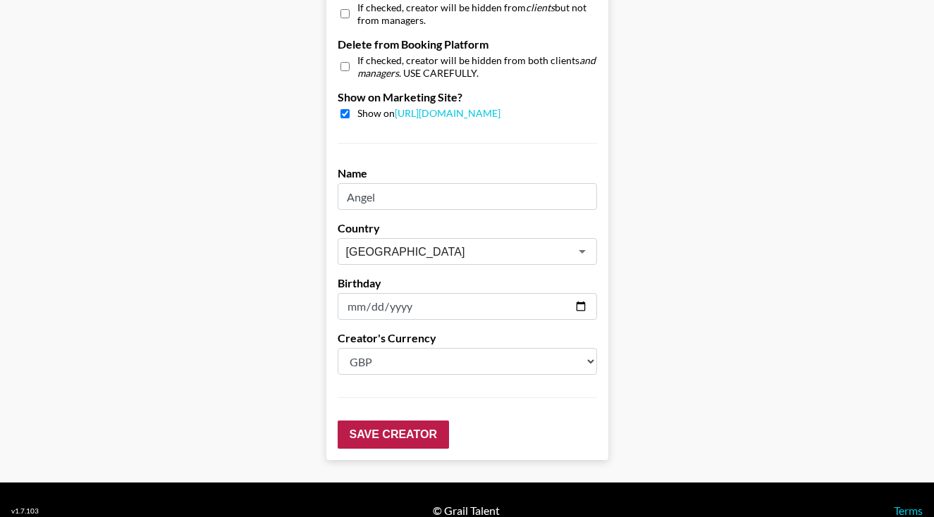
click at [373, 421] on input "Save Creator" at bounding box center [393, 435] width 111 height 28
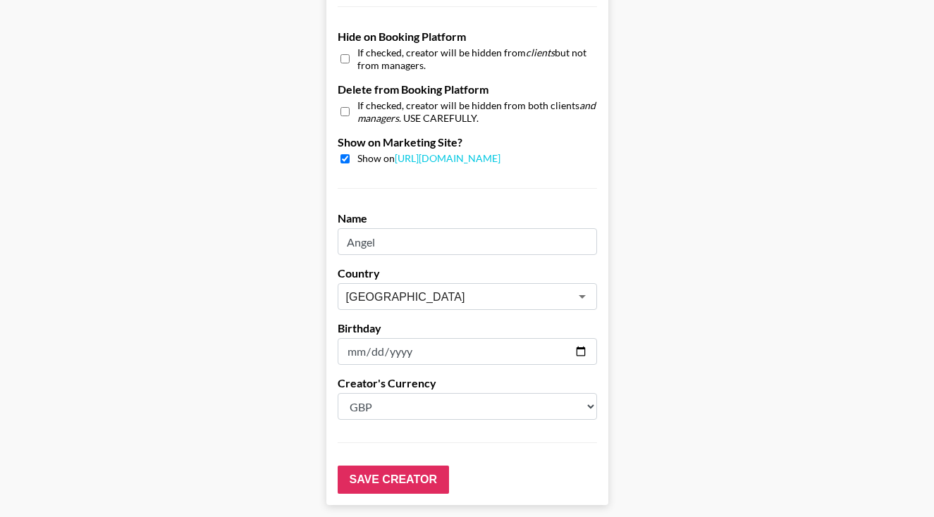
select select "USD"
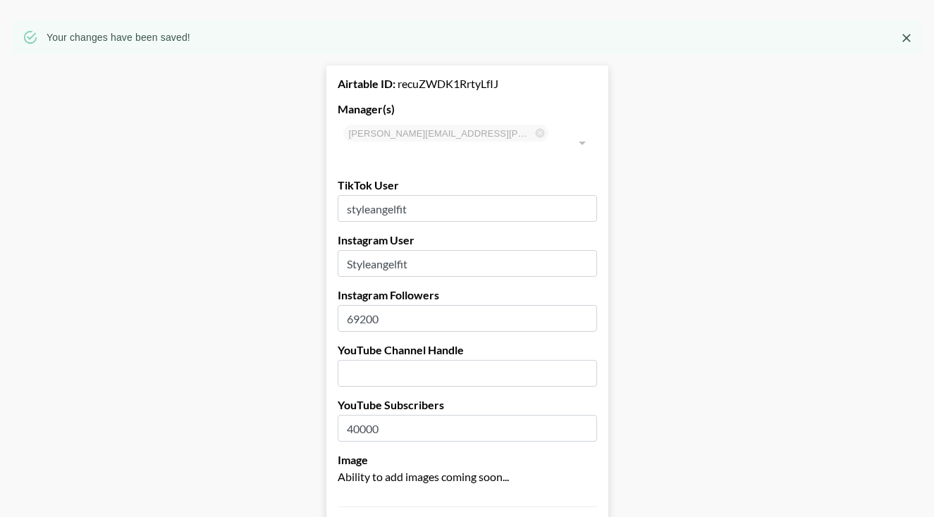
scroll to position [249, 0]
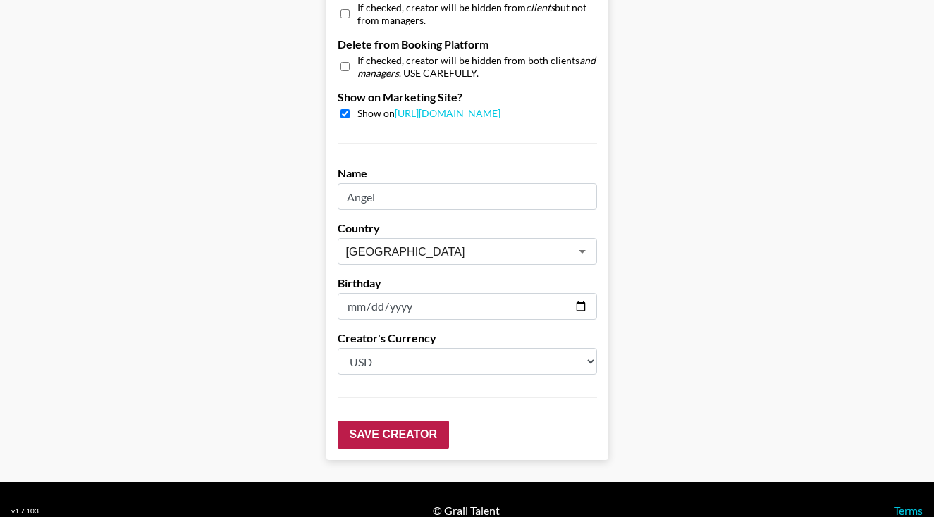
click at [418, 421] on input "Save Creator" at bounding box center [393, 435] width 111 height 28
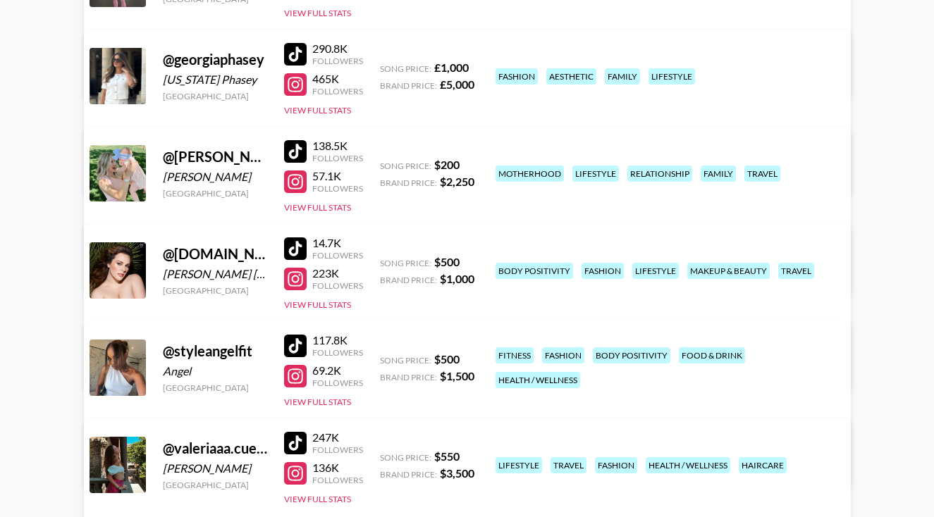
scroll to position [281, 0]
click at [472, 164] on link "View/Edit Details" at bounding box center [290, 171] width 363 height 14
click at [326, 111] on button "View Full Stats" at bounding box center [317, 110] width 67 height 11
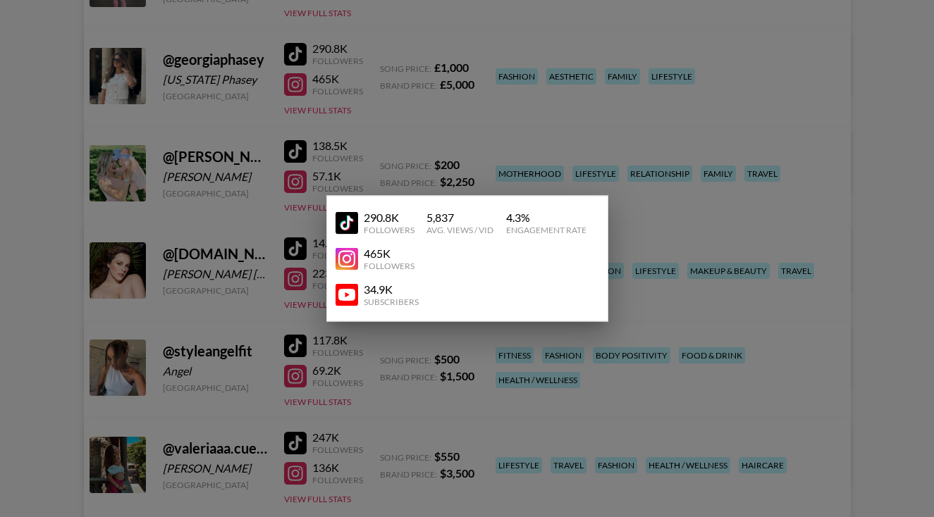
click at [418, 135] on div at bounding box center [467, 258] width 934 height 517
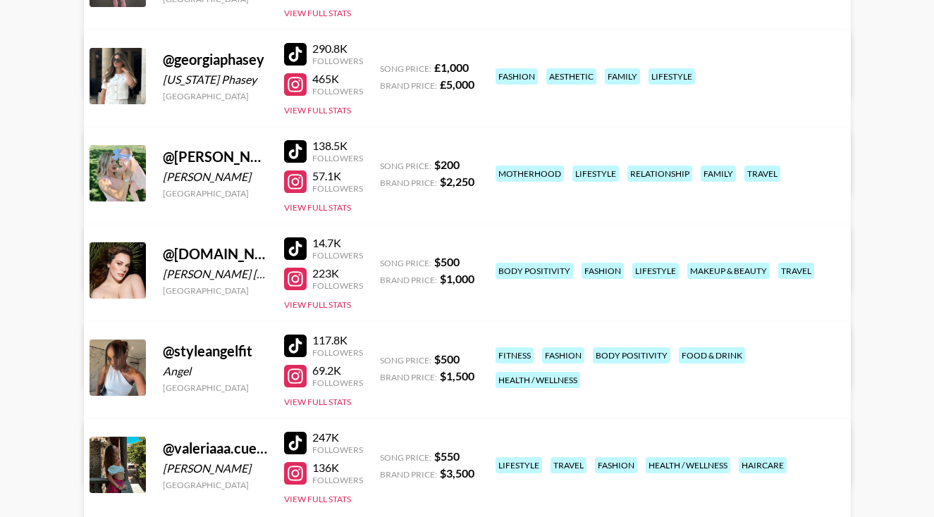
click at [472, 164] on link "View/Edit Details" at bounding box center [290, 171] width 363 height 14
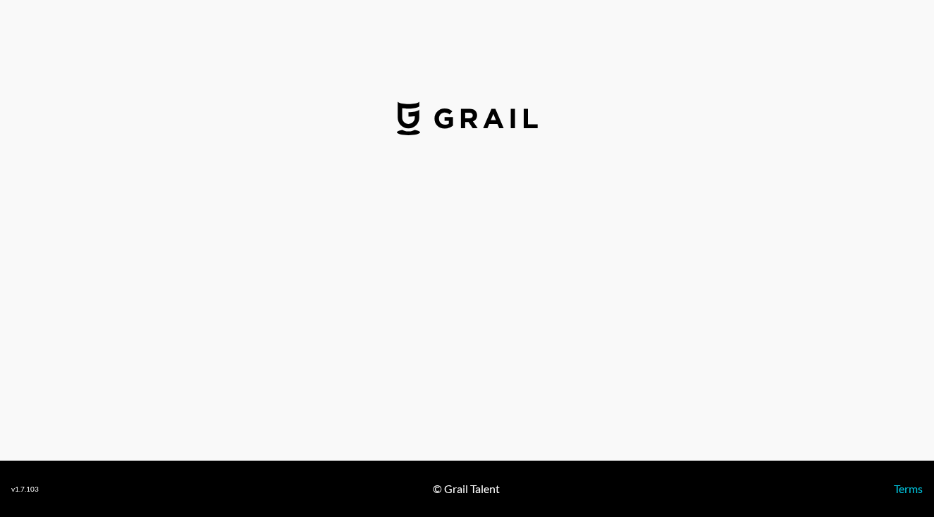
select select "GBP"
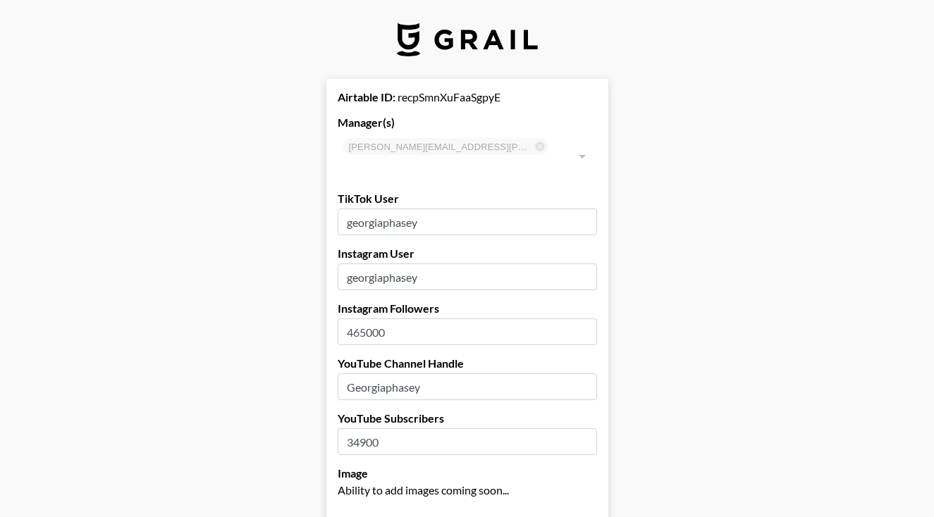
type input "[GEOGRAPHIC_DATA]"
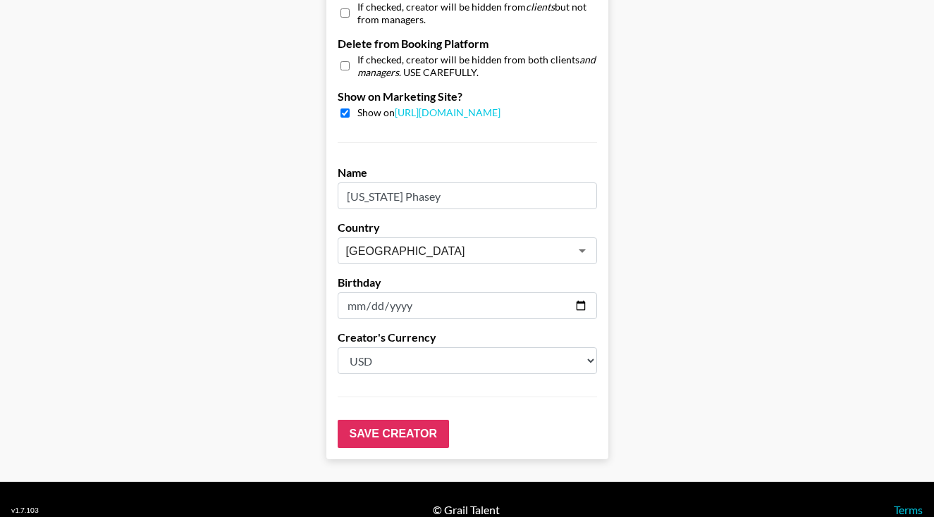
scroll to position [1393, 0]
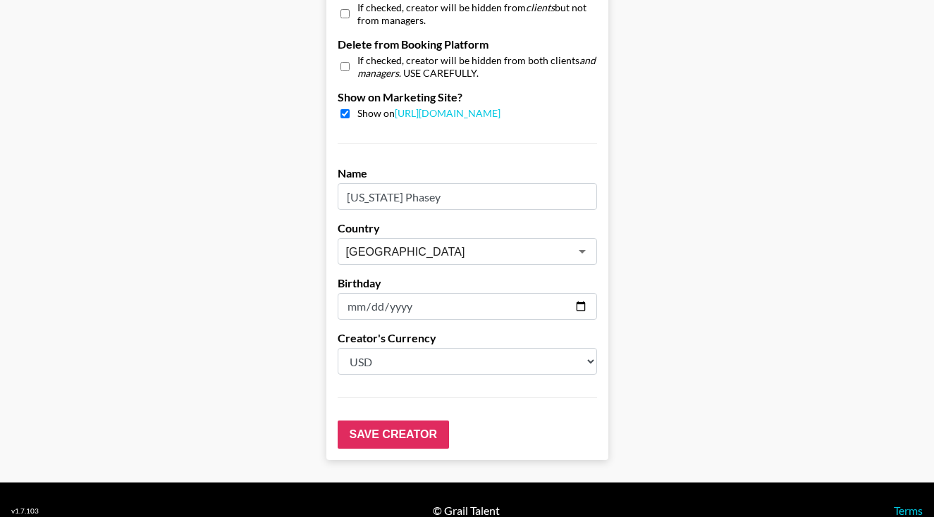
click at [412, 331] on label "Creator's Currency" at bounding box center [467, 338] width 259 height 14
select select "GBP"
click at [412, 421] on input "Save Creator" at bounding box center [393, 435] width 111 height 28
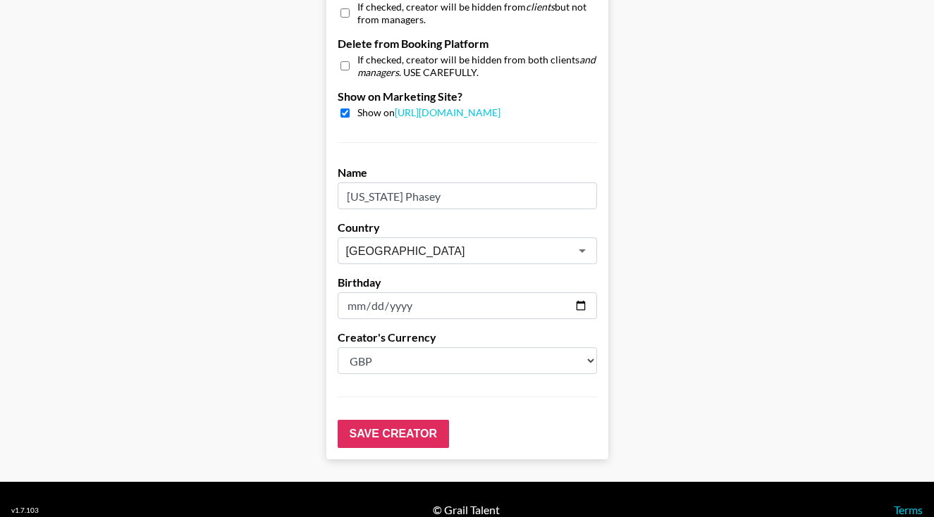
scroll to position [1393, 0]
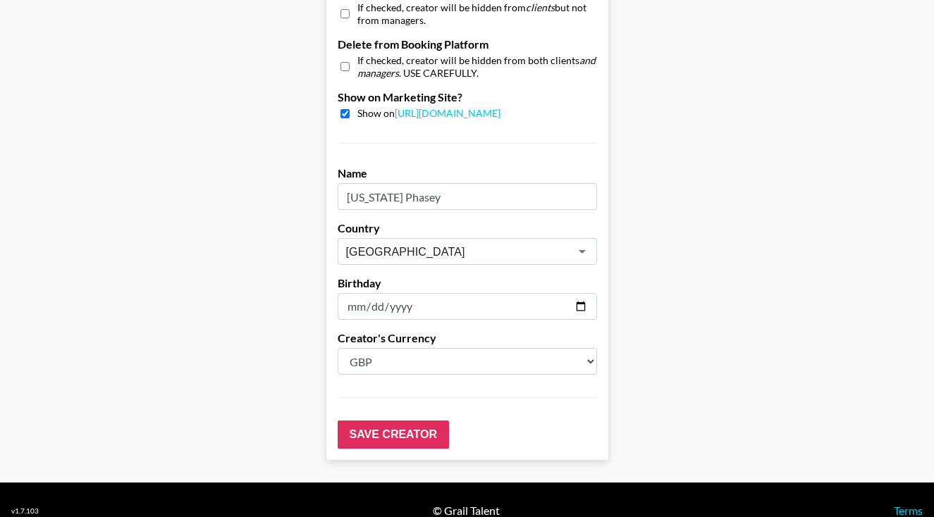
select select "USD"
click at [400, 421] on input "Save Creator" at bounding box center [393, 435] width 111 height 28
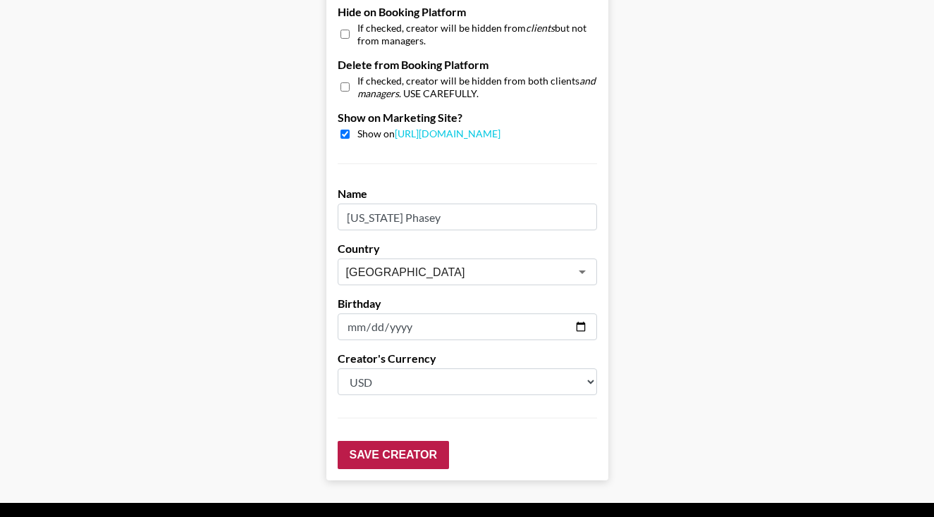
click at [395, 441] on input "Save Creator" at bounding box center [393, 455] width 111 height 28
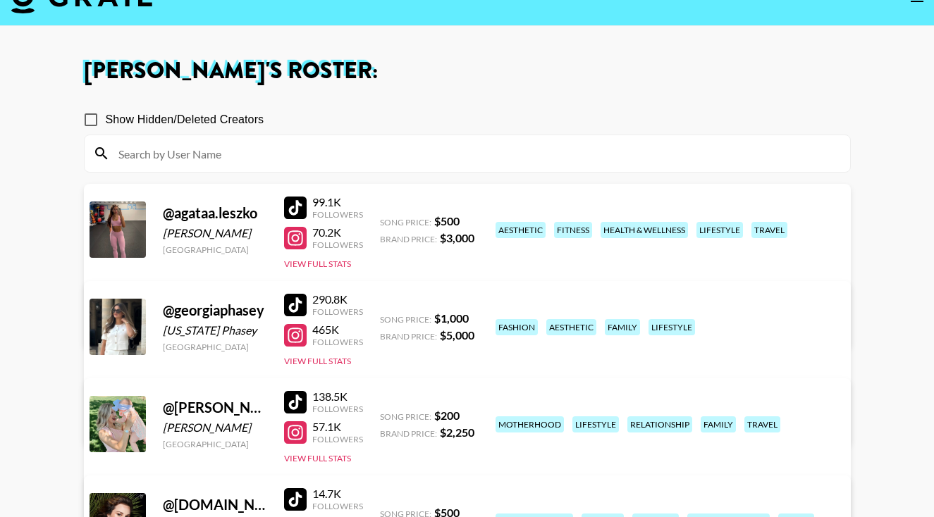
scroll to position [33, 0]
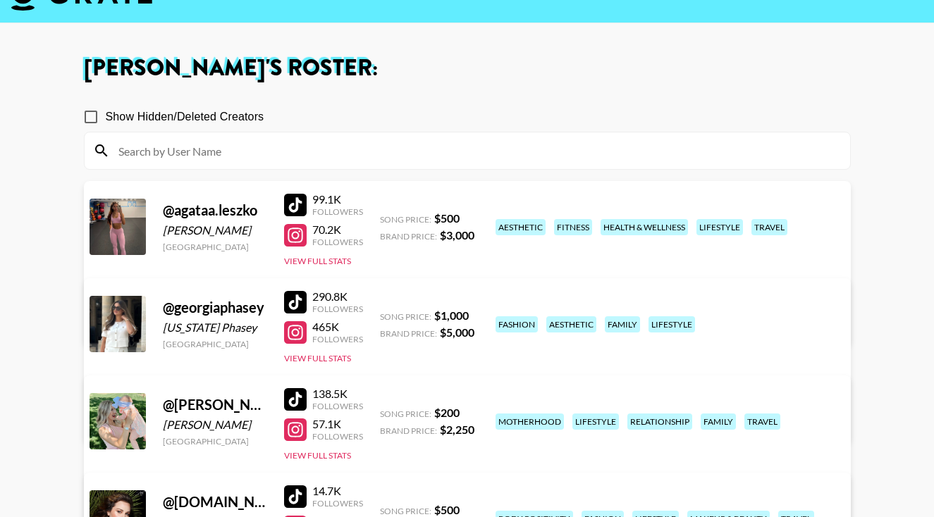
click at [472, 314] on link "View/Edit Details" at bounding box center [290, 321] width 363 height 14
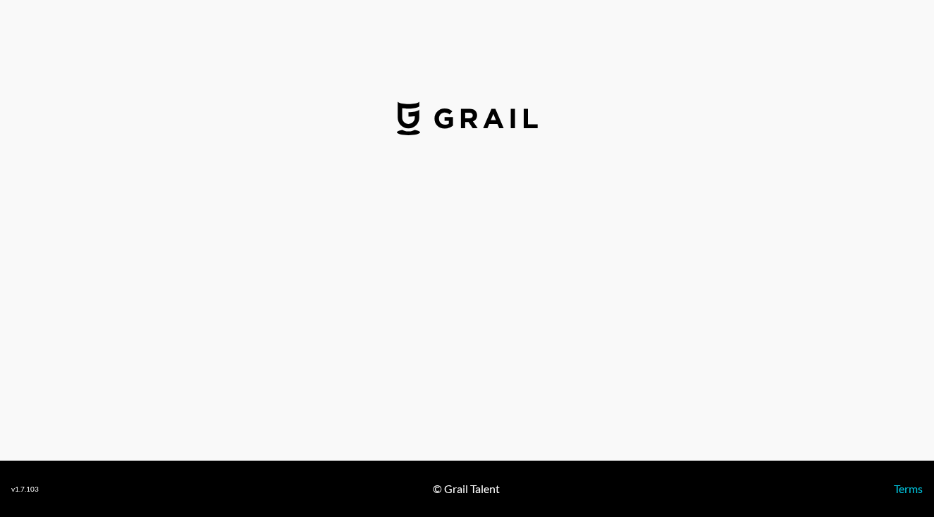
select select "USD"
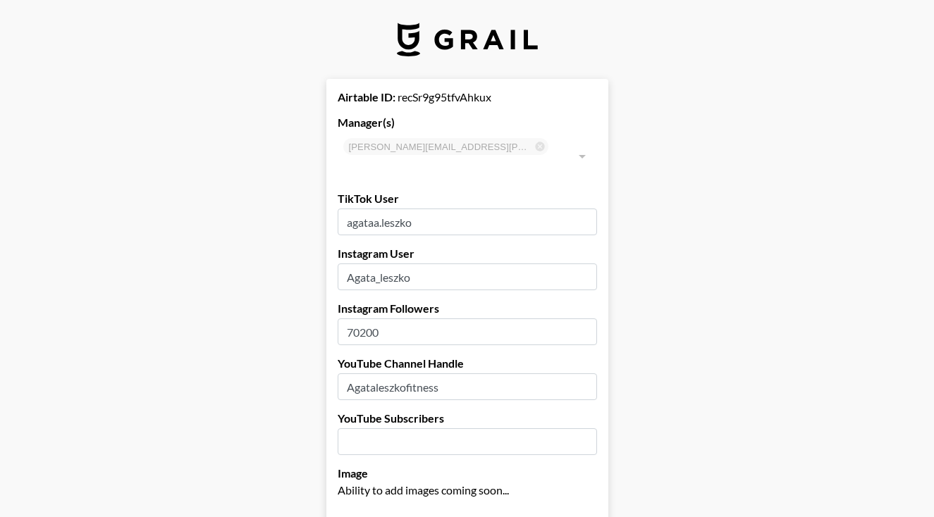
type input "[GEOGRAPHIC_DATA]"
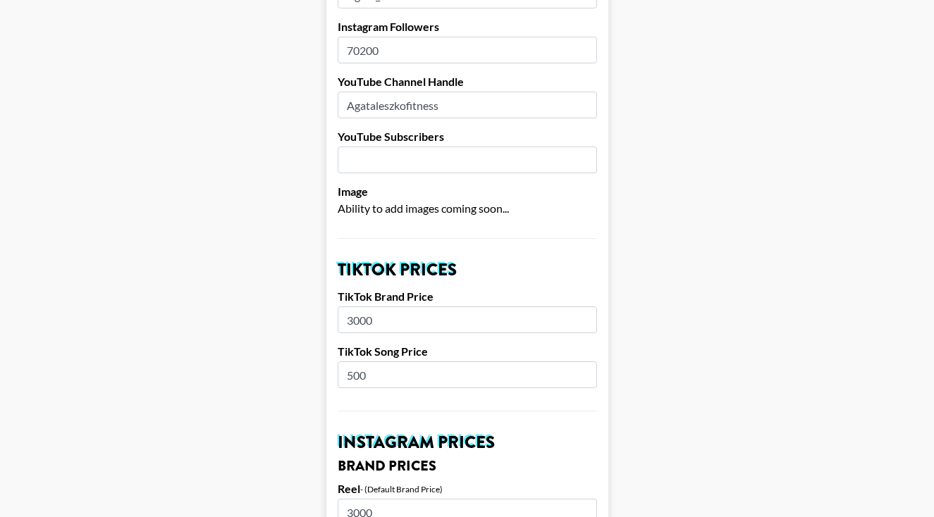
scroll to position [283, 0]
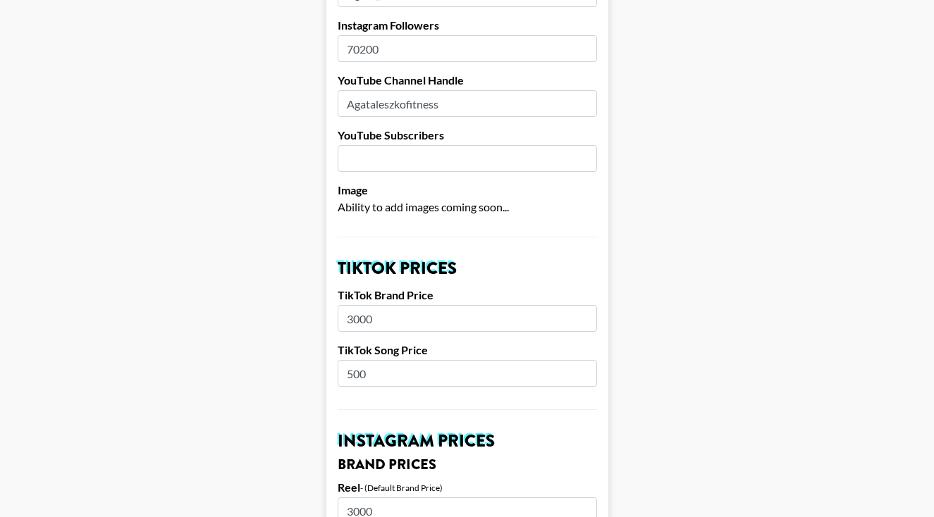
click at [349, 305] on input "3000" at bounding box center [467, 318] width 259 height 27
type input "2000"
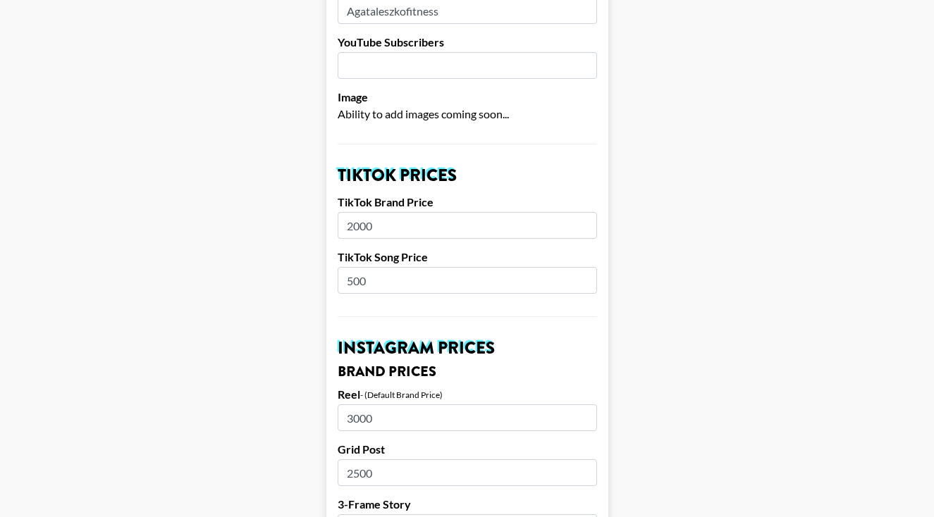
scroll to position [382, 0]
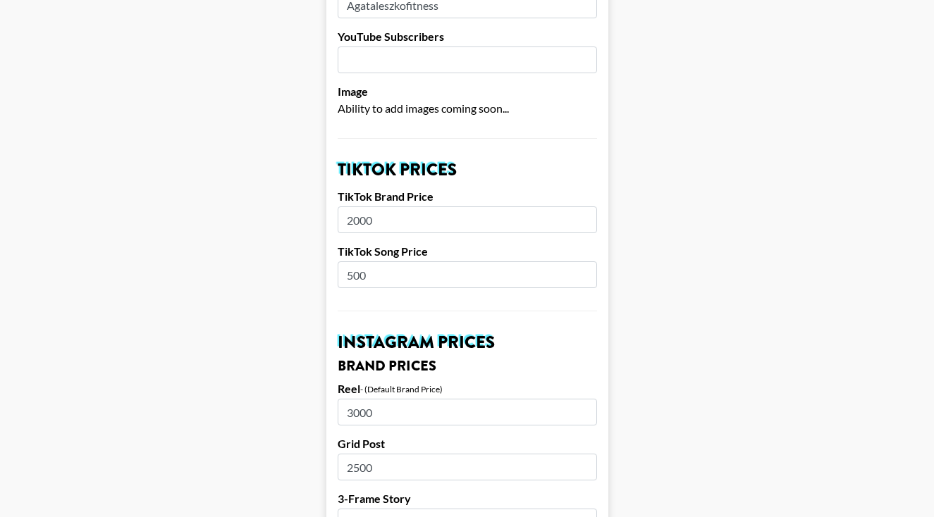
click at [351, 262] on input "500" at bounding box center [467, 275] width 259 height 27
type input "400"
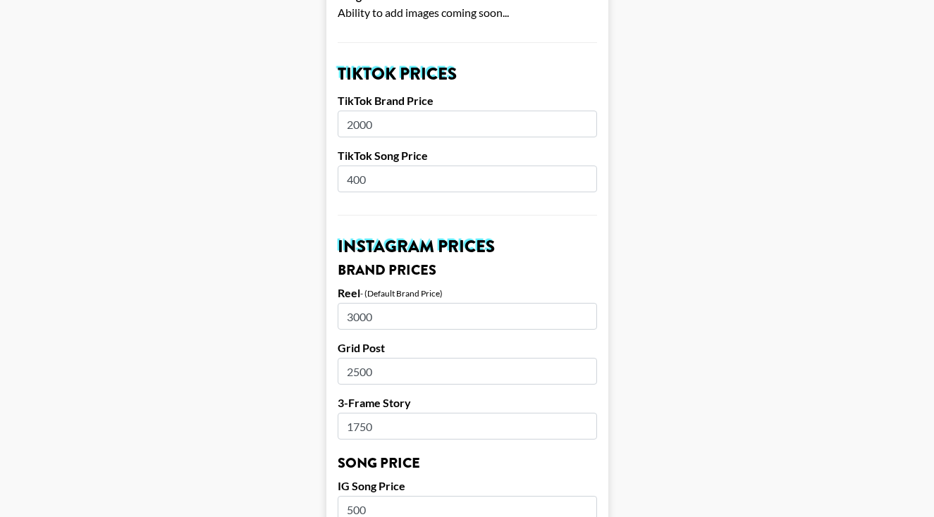
scroll to position [486, 0]
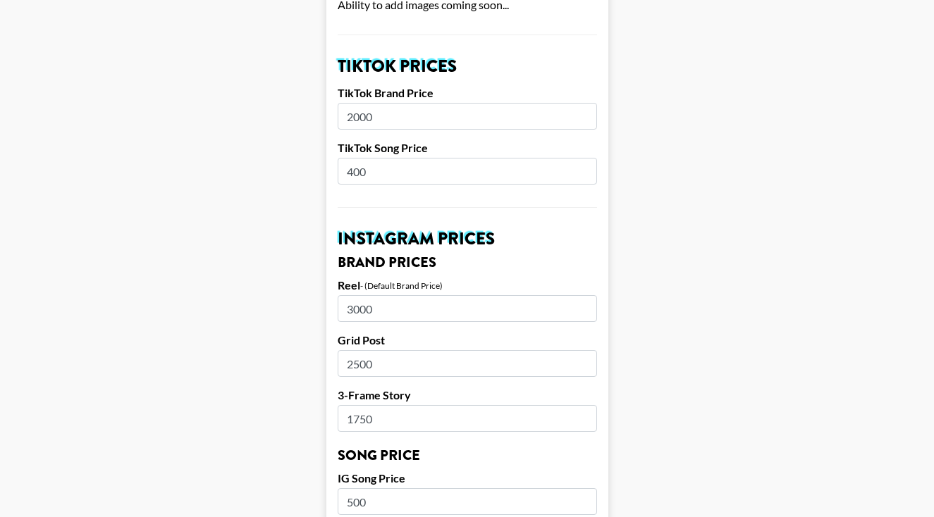
click at [355, 295] on input "3000" at bounding box center [467, 308] width 259 height 27
type input "2500"
click at [358, 350] on input "2500" at bounding box center [467, 363] width 259 height 27
type input "2000"
click at [360, 405] on input "1750" at bounding box center [467, 418] width 259 height 27
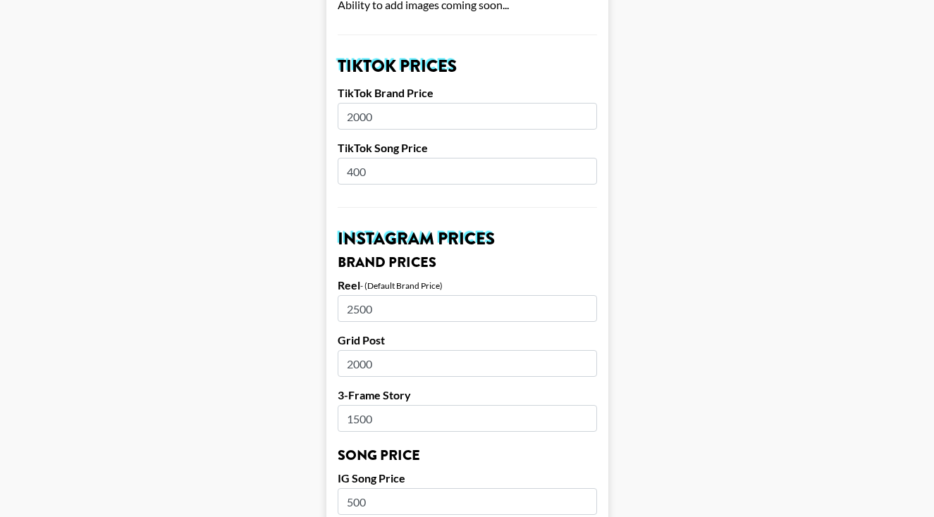
type input "1500"
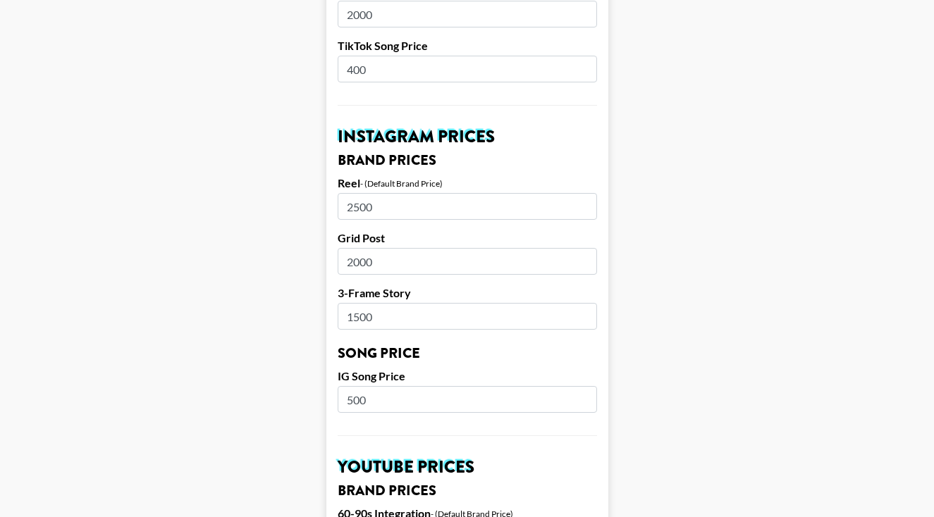
scroll to position [591, 0]
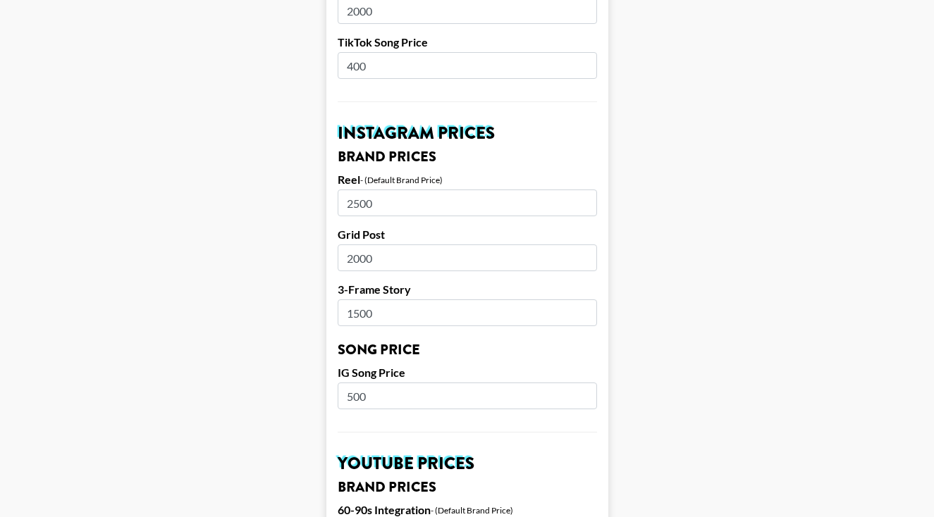
click at [352, 383] on input "500" at bounding box center [467, 396] width 259 height 27
type input "400"
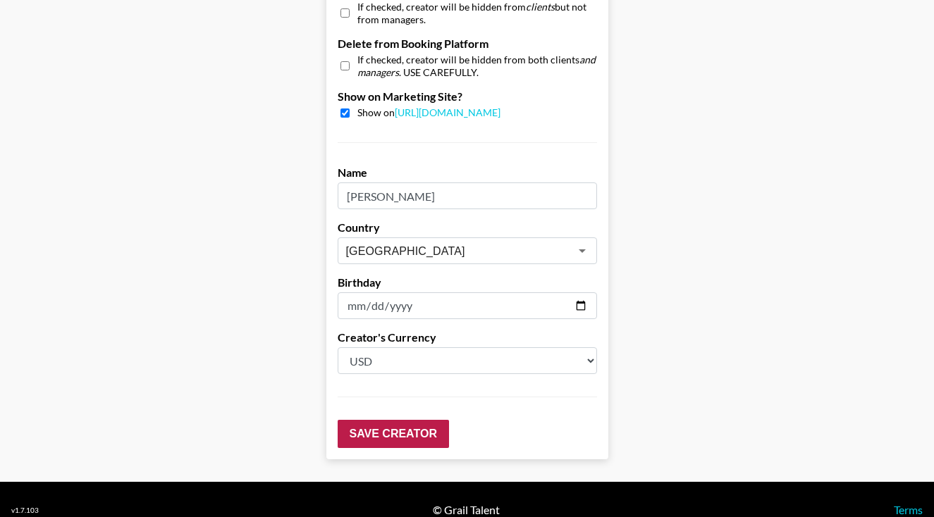
scroll to position [1393, 0]
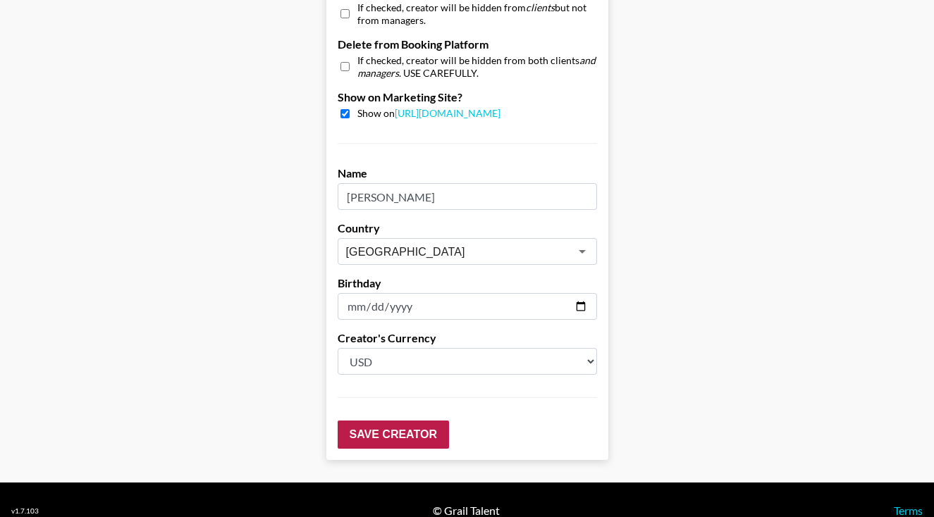
click at [393, 421] on input "Save Creator" at bounding box center [393, 435] width 111 height 28
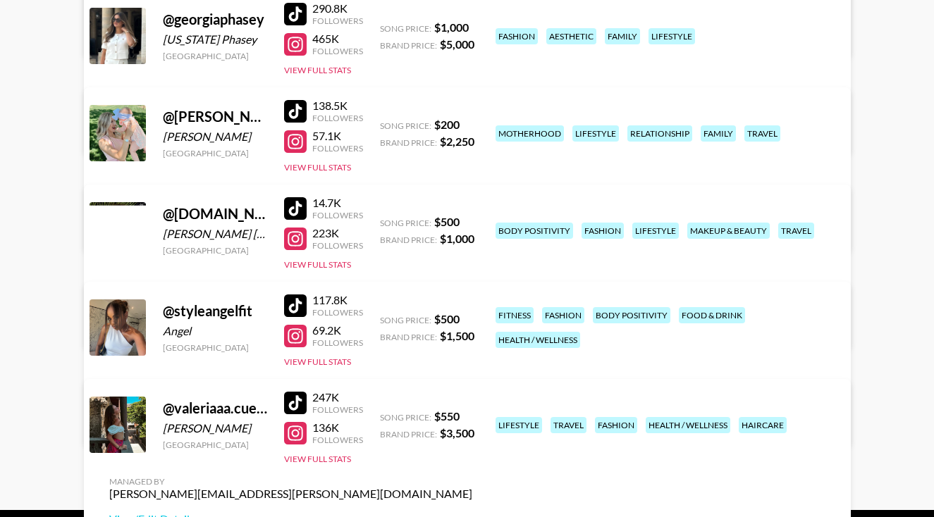
scroll to position [330, 0]
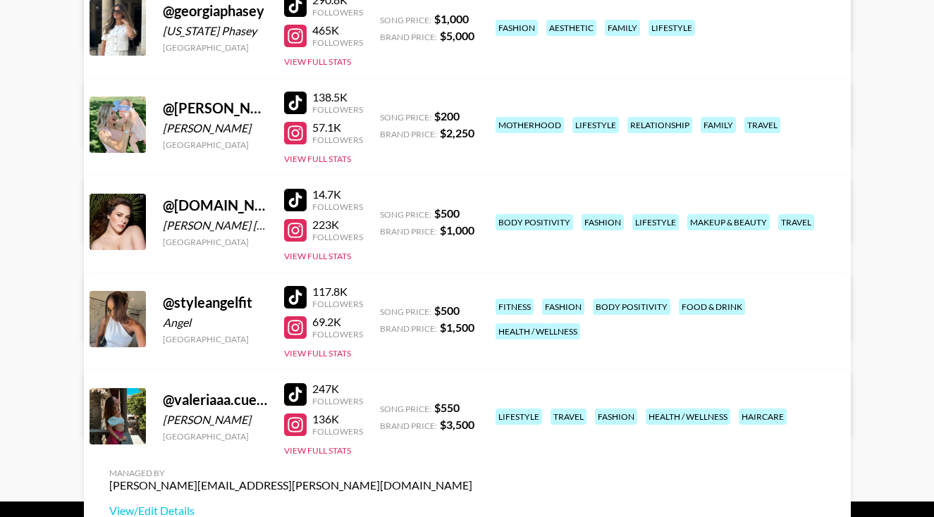
click at [472, 309] on link "View/Edit Details" at bounding box center [290, 316] width 363 height 14
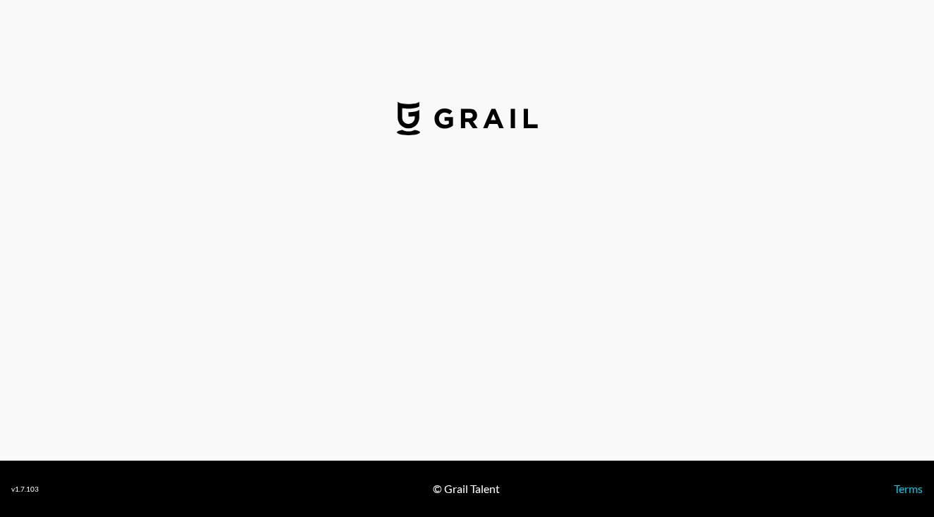
select select "USD"
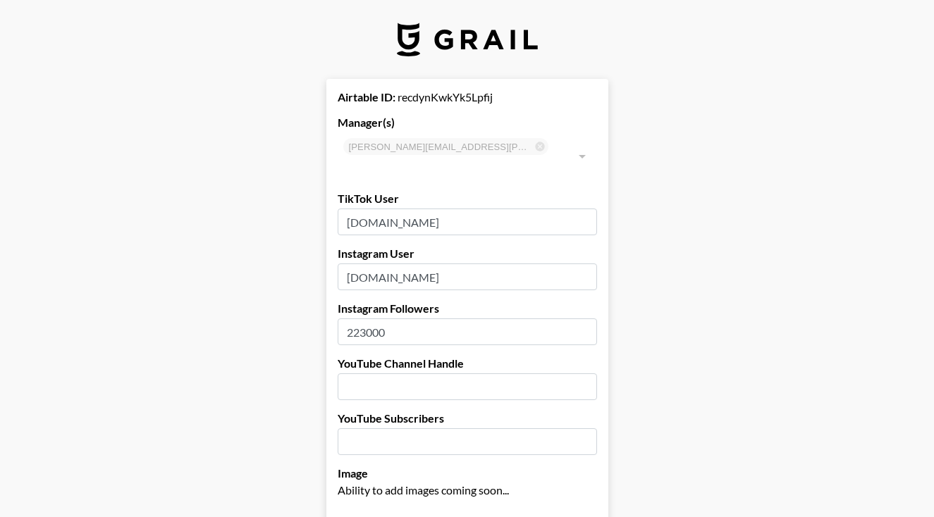
type input "[GEOGRAPHIC_DATA]"
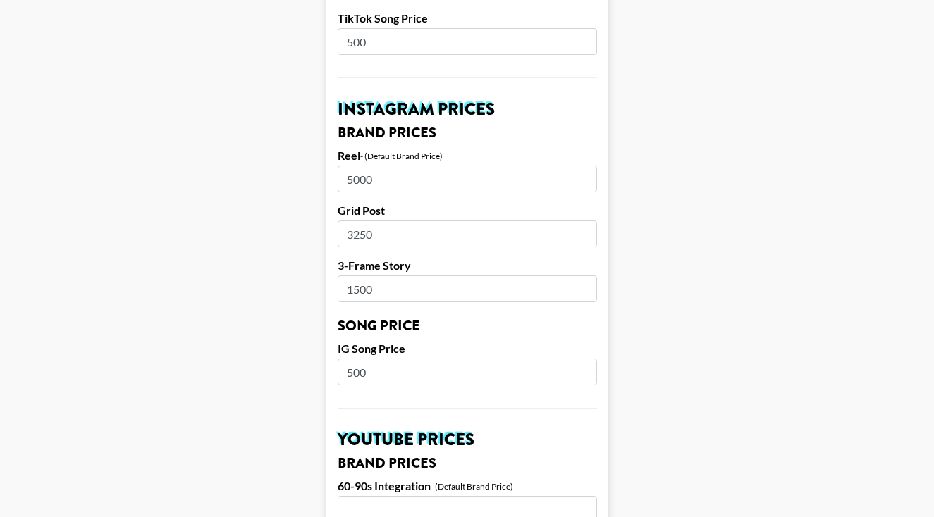
scroll to position [616, 0]
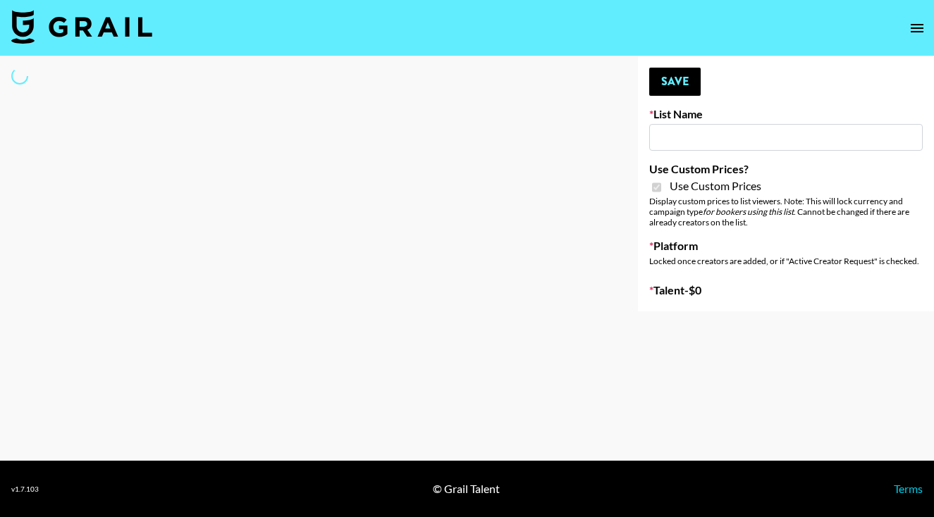
type input "Topsurveys ([DATE])"
checkbox input "true"
select select "Brand"
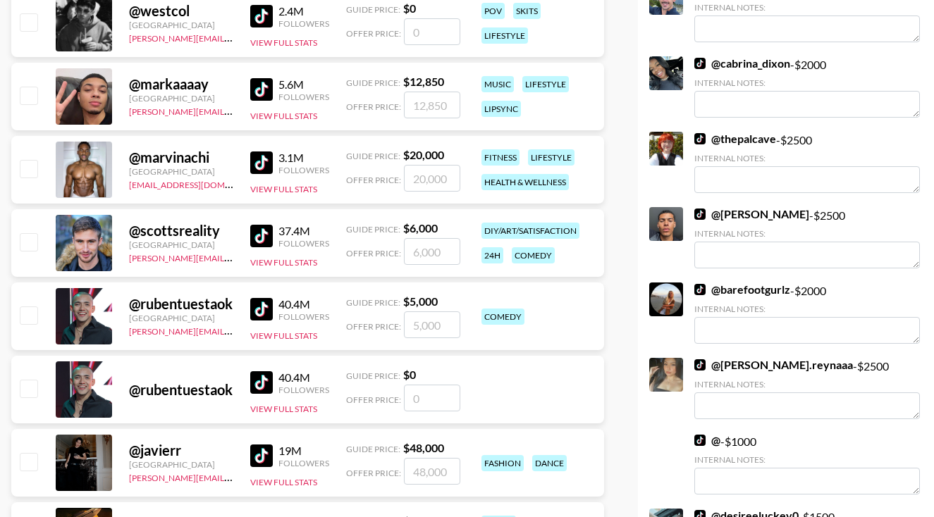
scroll to position [1297, 0]
